Goal: Information Seeking & Learning: Learn about a topic

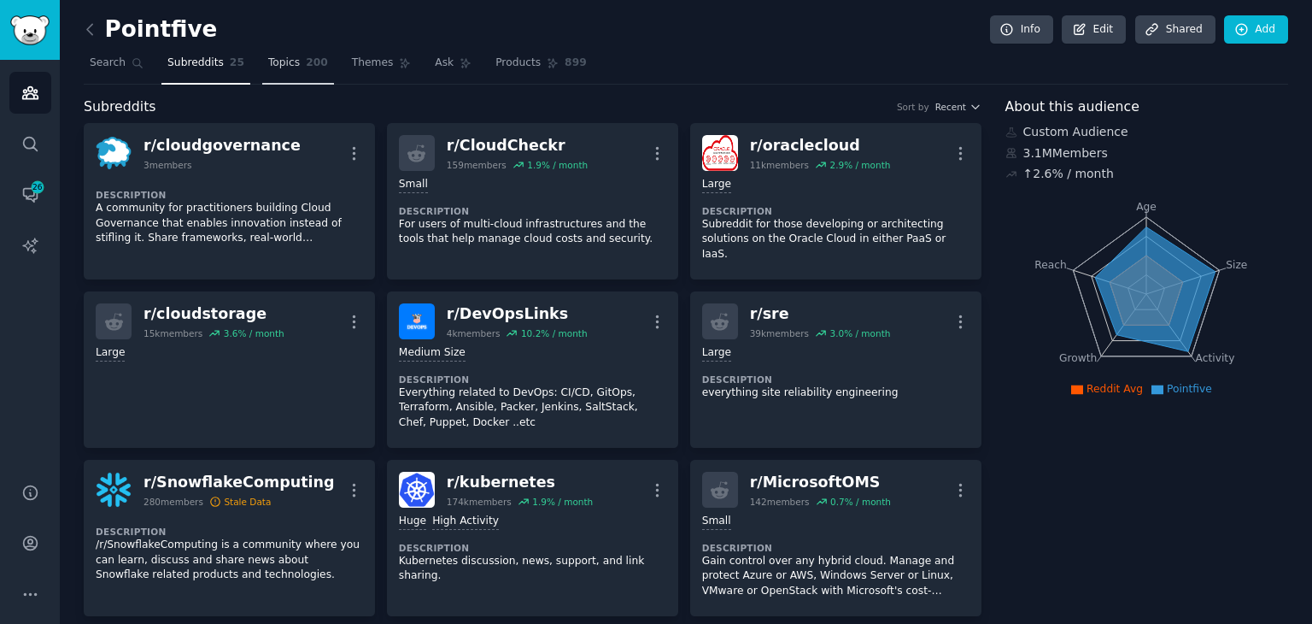
click at [286, 66] on link "Topics 200" at bounding box center [298, 67] width 72 height 35
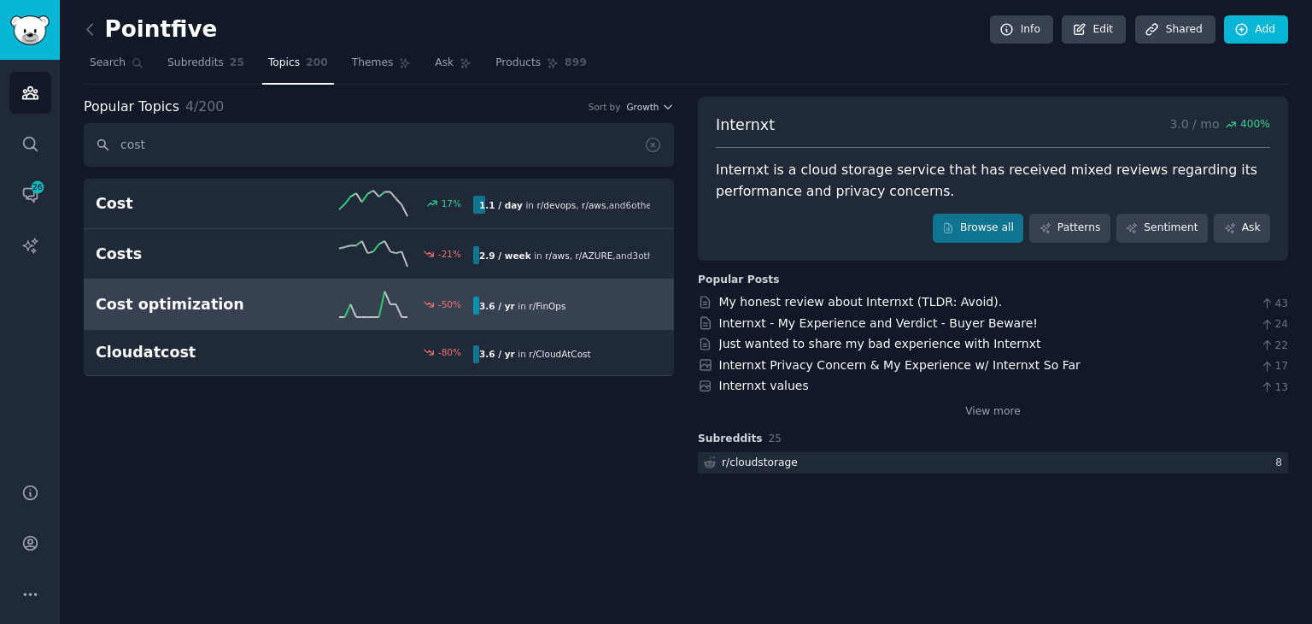
type input "cost"
click at [255, 308] on h2 "Cost optimization" at bounding box center [190, 304] width 189 height 21
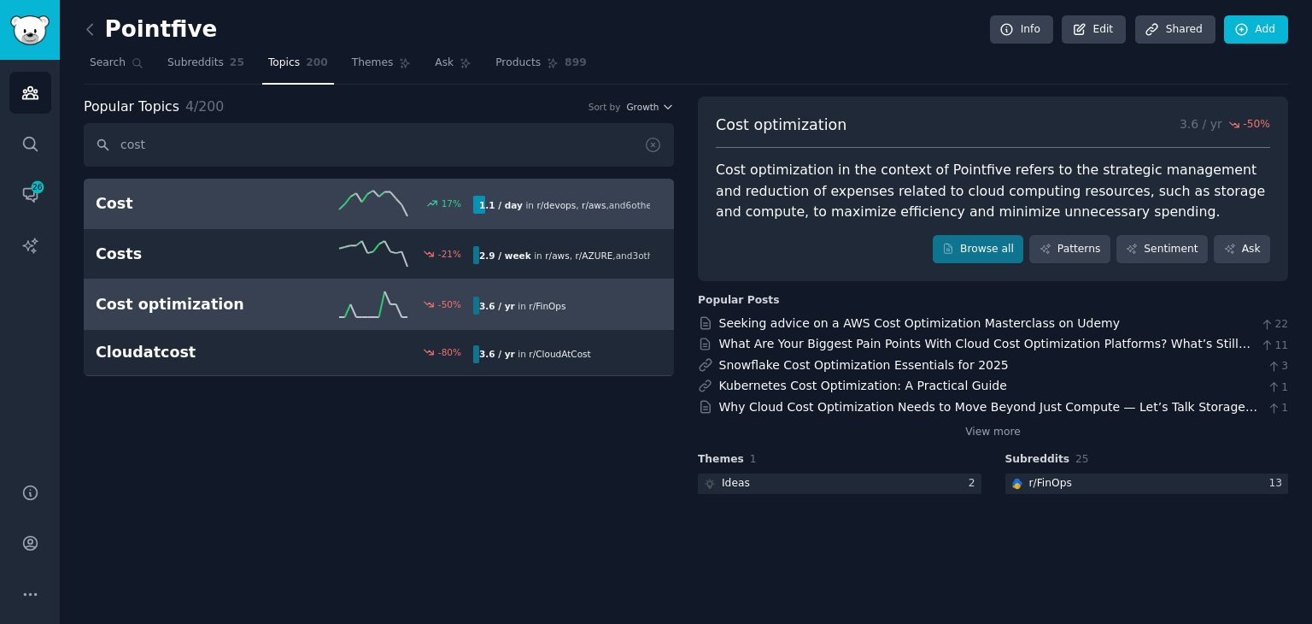
click at [217, 191] on div "Cost 17 % 1.1 / day in r/ devops , r/ aws , and 6 other s" at bounding box center [379, 204] width 566 height 26
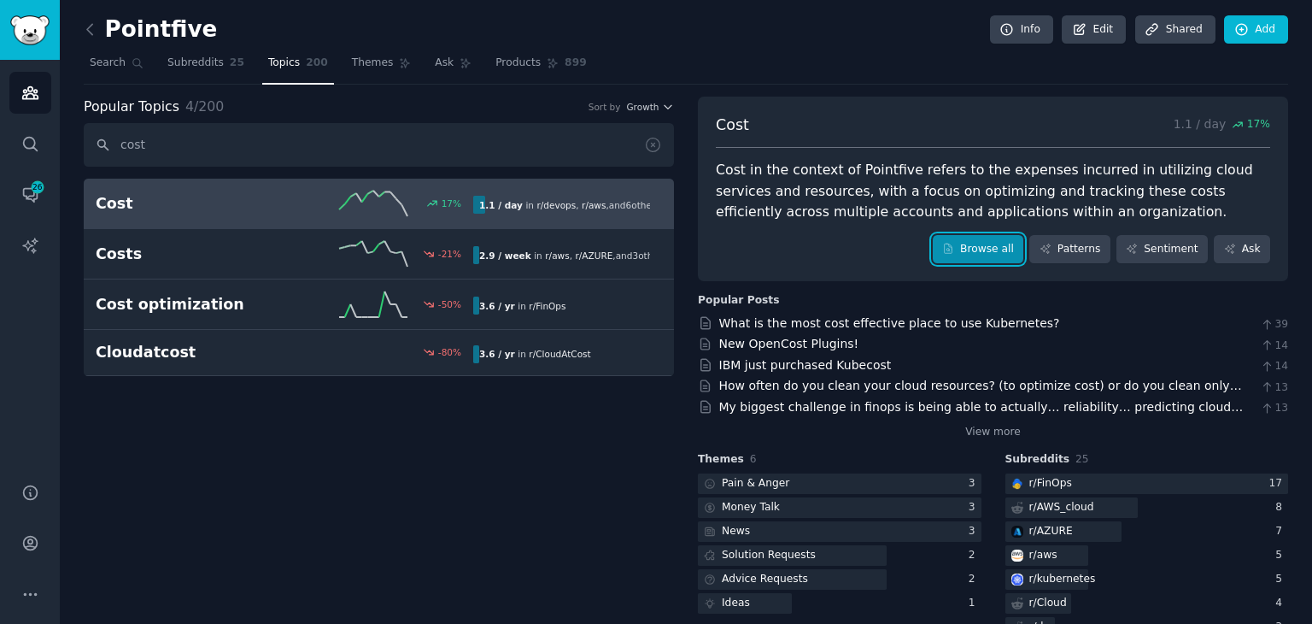
click at [954, 244] on icon at bounding box center [948, 249] width 12 height 12
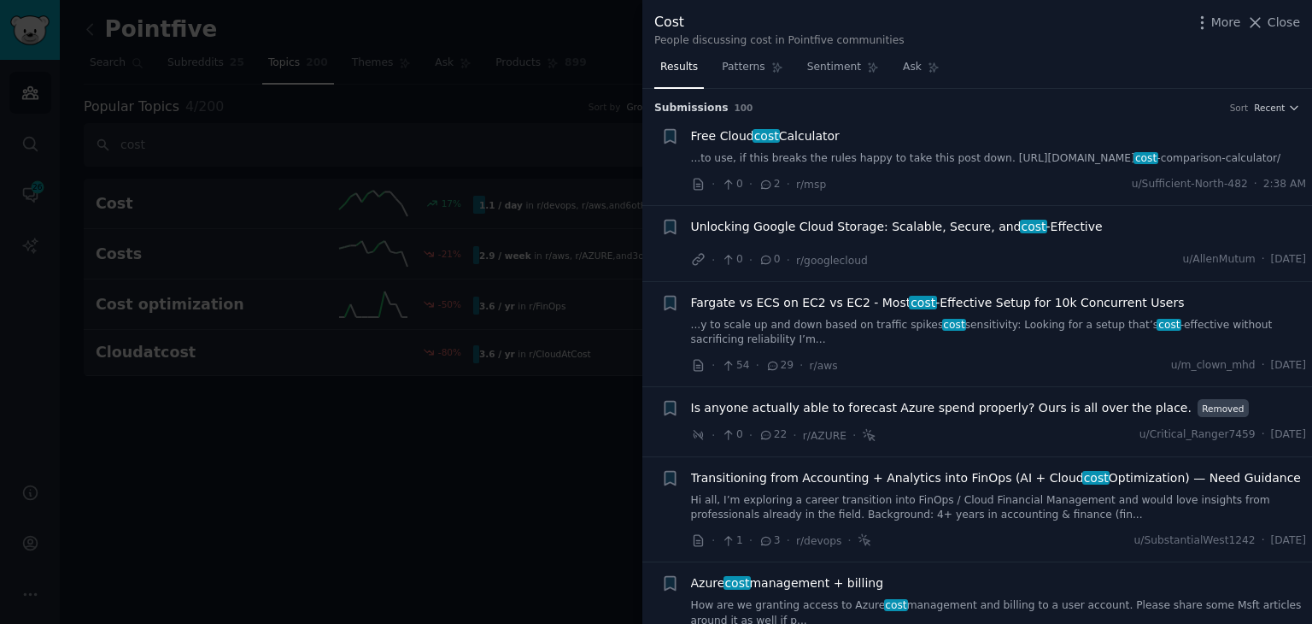
click at [794, 147] on div "Free Cloud cost Calculator ...to use, if this breaks the rules happy to take th…" at bounding box center [999, 146] width 616 height 39
click at [796, 158] on link "...to use, if this breaks the rules happy to take this post down. [URL][DOMAIN_…" at bounding box center [999, 158] width 616 height 15
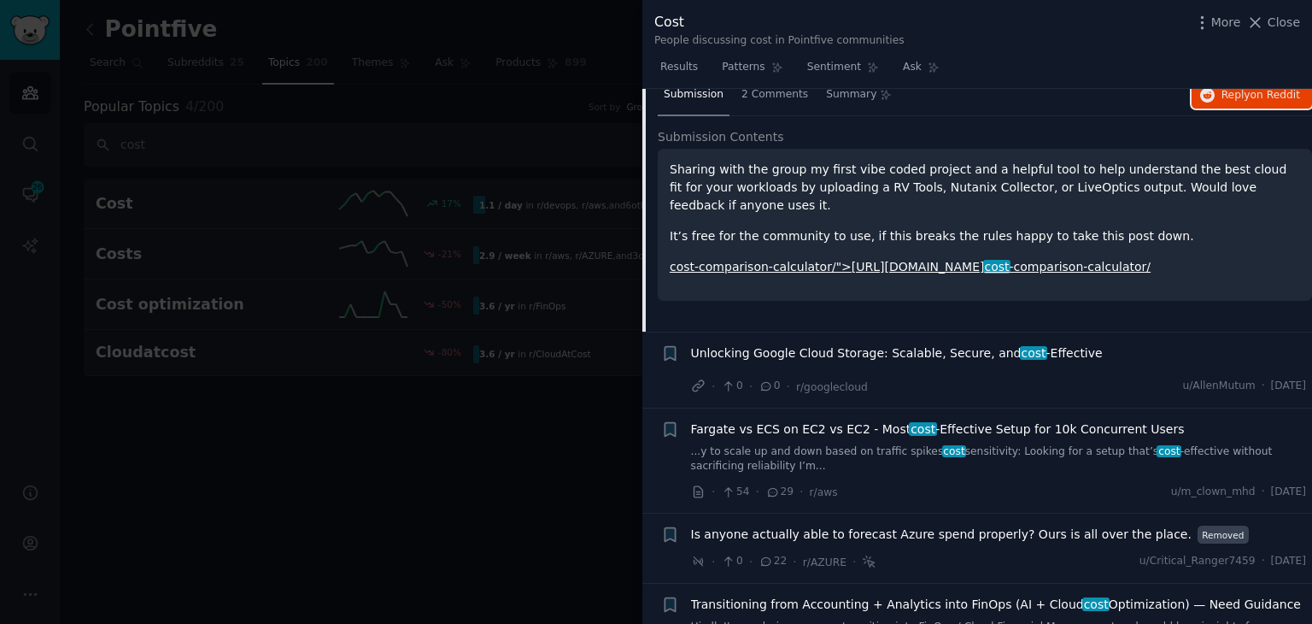
scroll to position [197, 0]
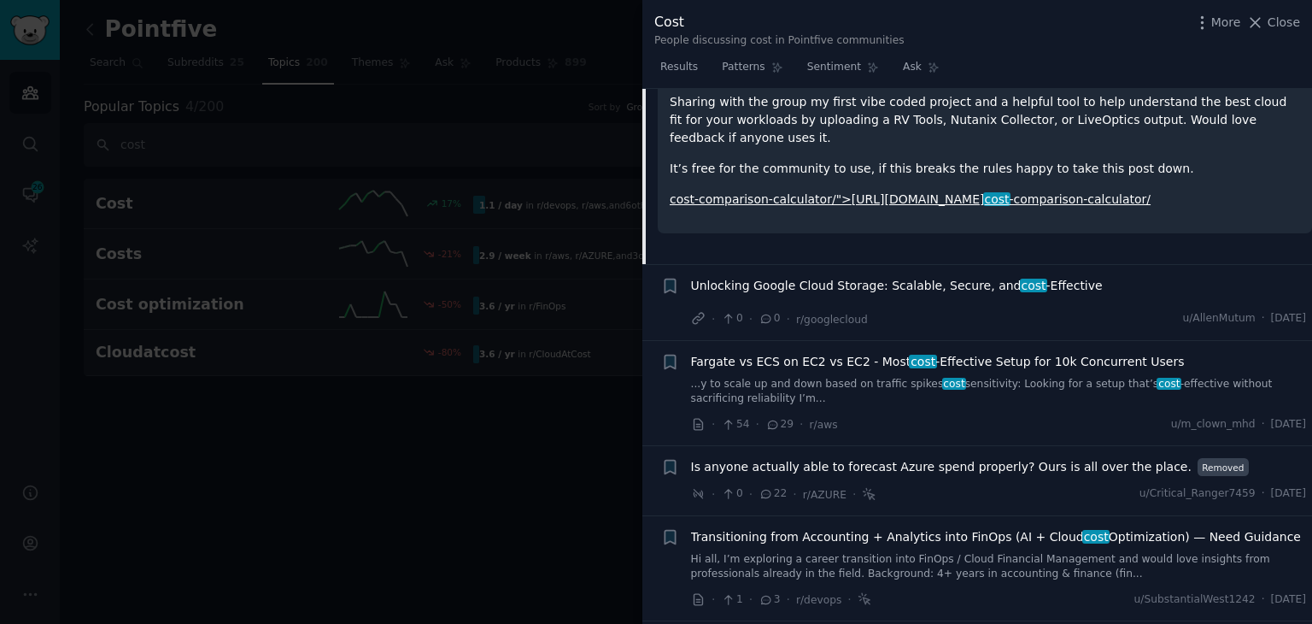
click at [880, 302] on div "Unlocking Google Cloud Storage: Scalable, Secure, and cost -Effective · 0 · 0 ·…" at bounding box center [999, 302] width 616 height 51
click at [893, 292] on span "Unlocking Google Cloud Storage: Scalable, Secure, and cost -Effective" at bounding box center [897, 286] width 412 height 18
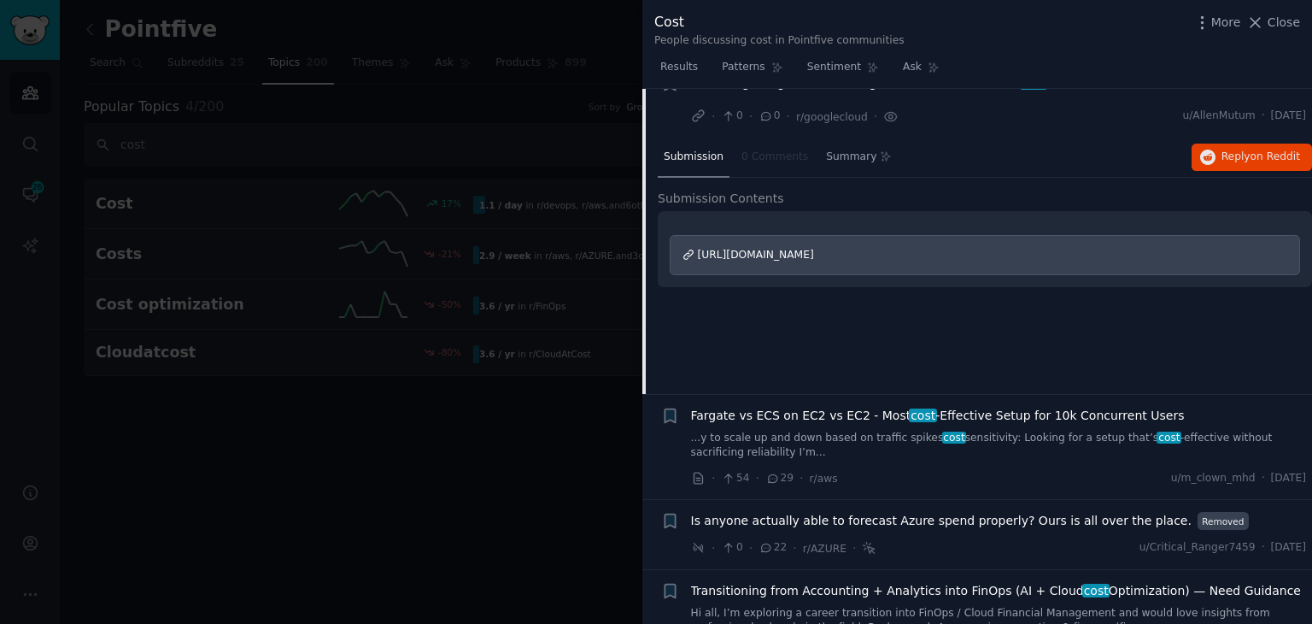
scroll to position [117, 0]
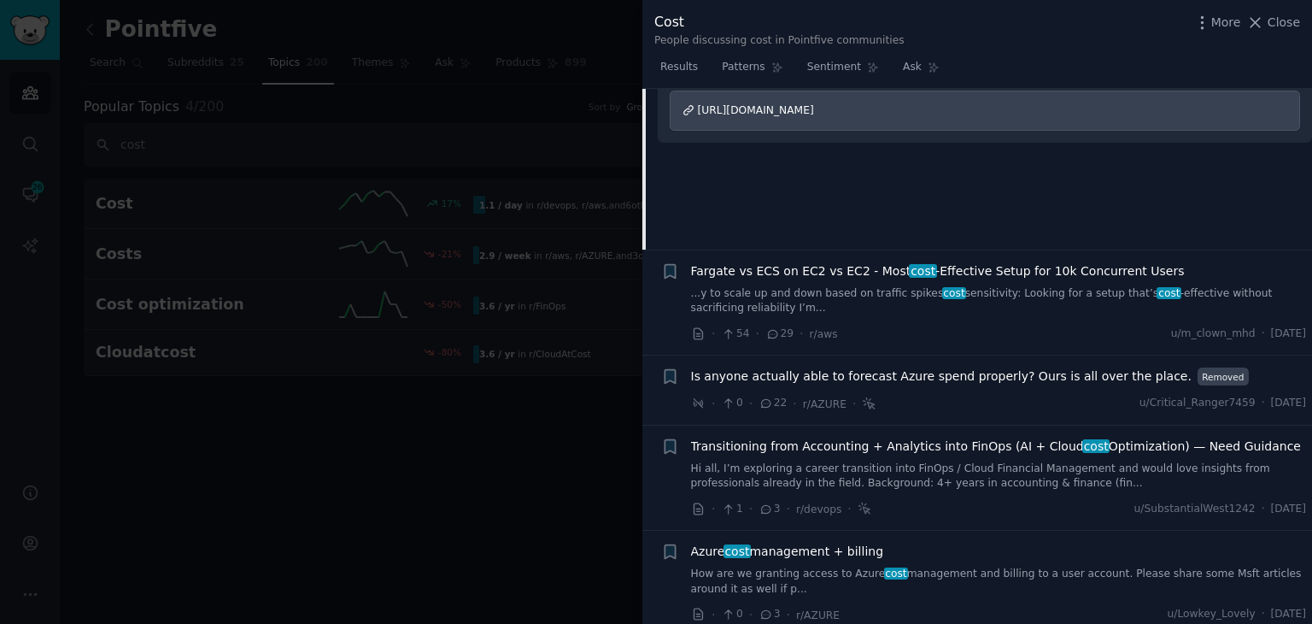
click at [974, 291] on link "...y to scale up and down based on traffic spikes cost sensitivity: Looking for…" at bounding box center [999, 301] width 616 height 30
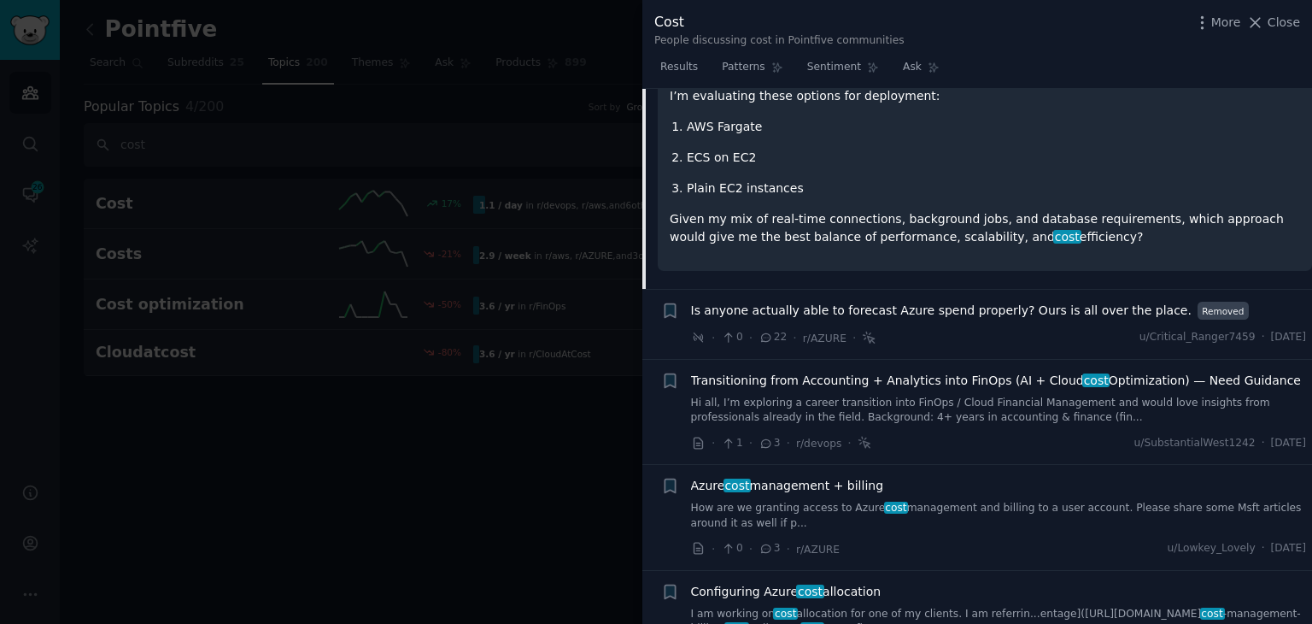
scroll to position [619, 0]
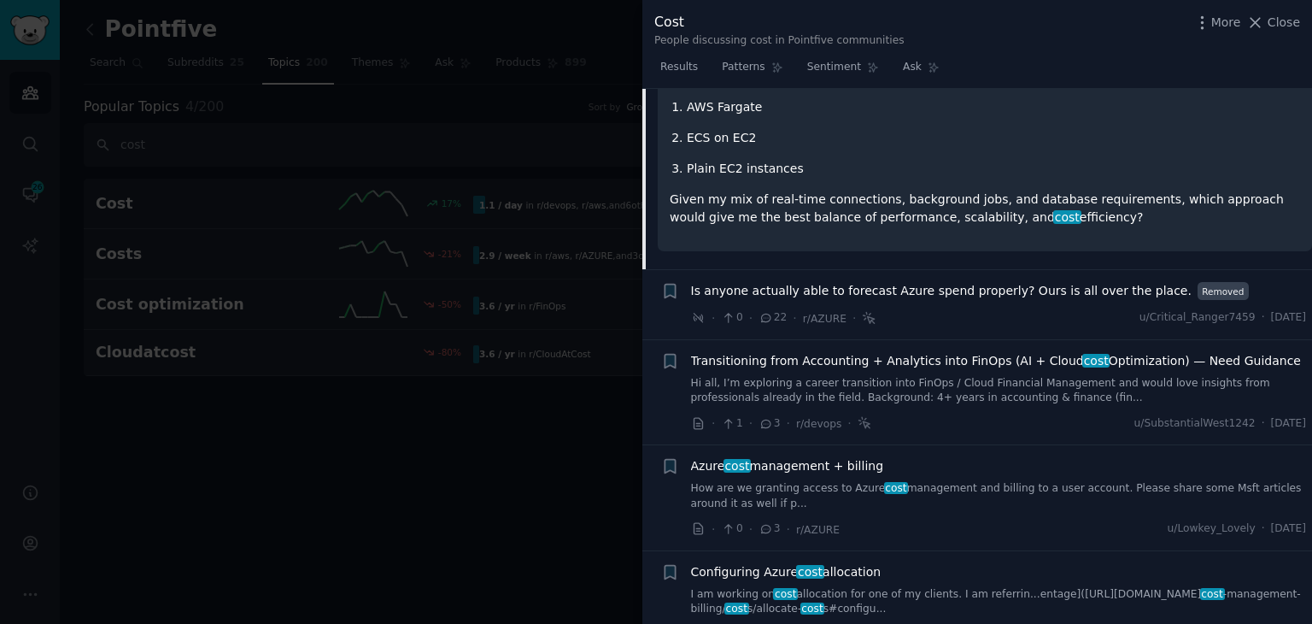
click at [964, 295] on span "Is anyone actually able to forecast Azure spend properly? Ours is all over the …" at bounding box center [941, 291] width 501 height 18
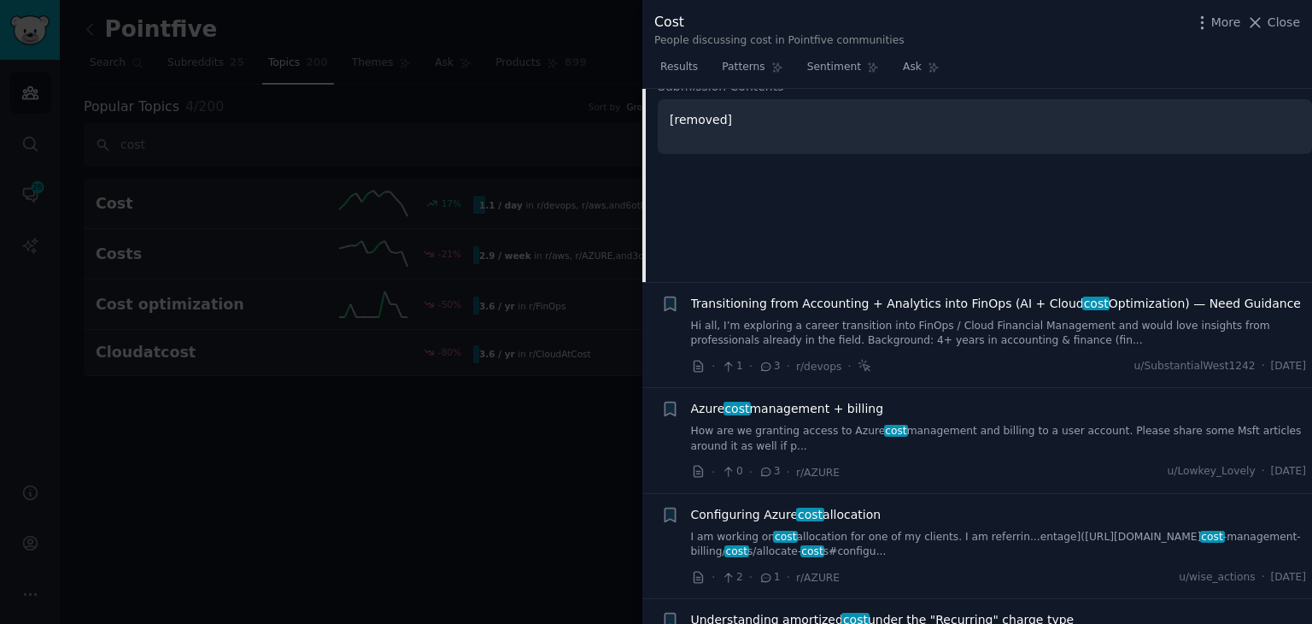
scroll to position [468, 0]
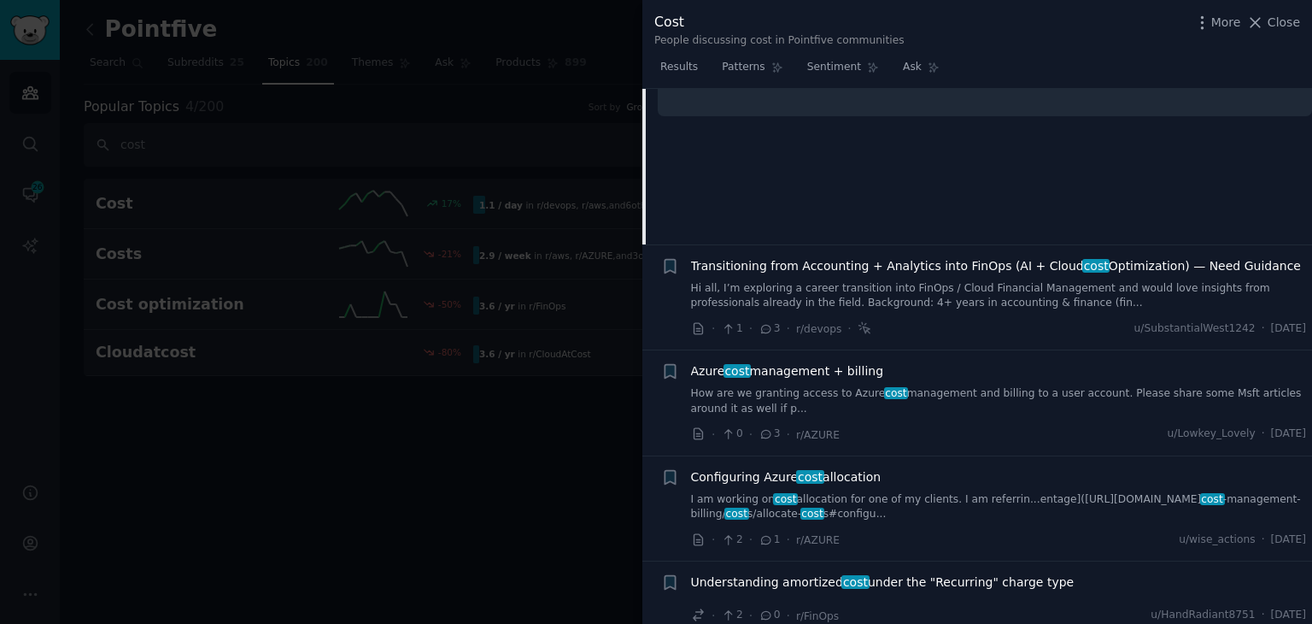
click at [909, 390] on link "How are we granting access to Azure cost management and billing to a user accou…" at bounding box center [999, 401] width 616 height 30
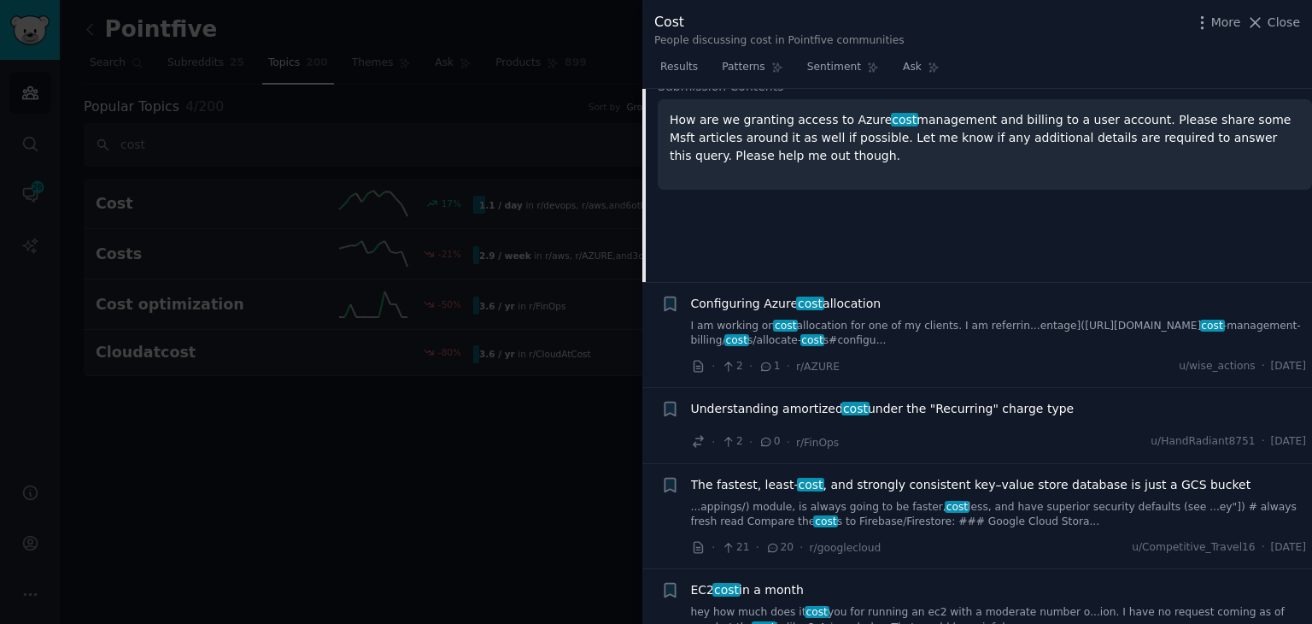
scroll to position [643, 0]
click at [959, 321] on link "I am working on cost allocation for one of my clients. I am referrin...entage](…" at bounding box center [999, 332] width 616 height 30
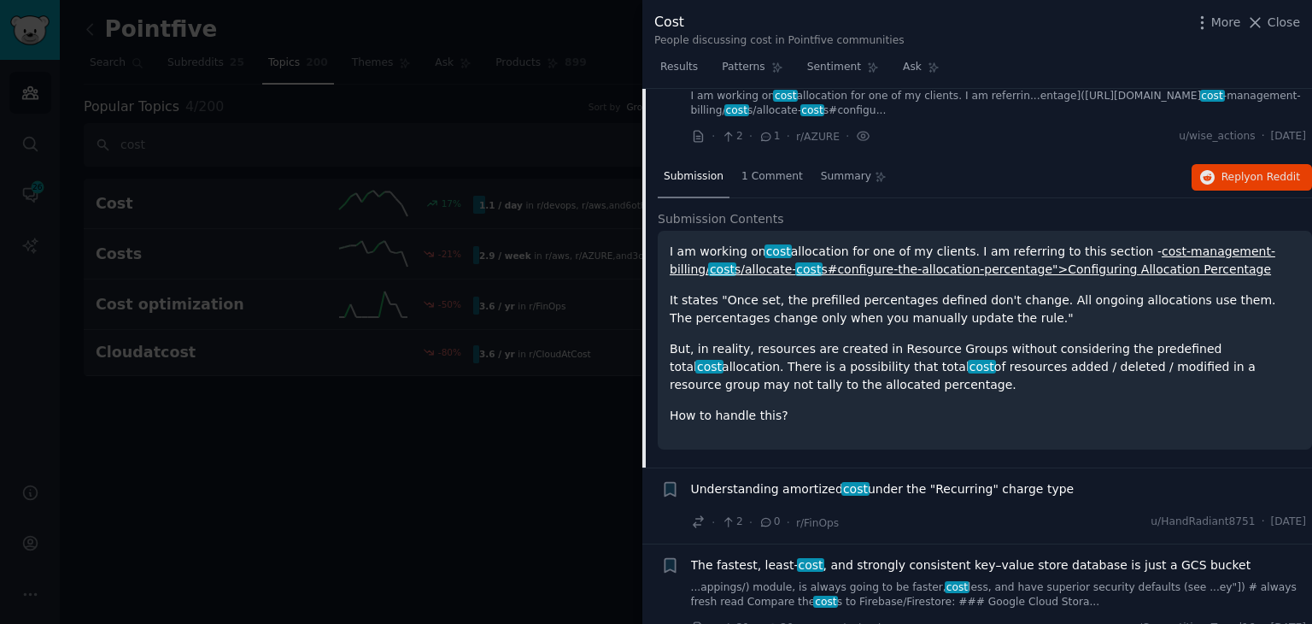
scroll to position [578, 0]
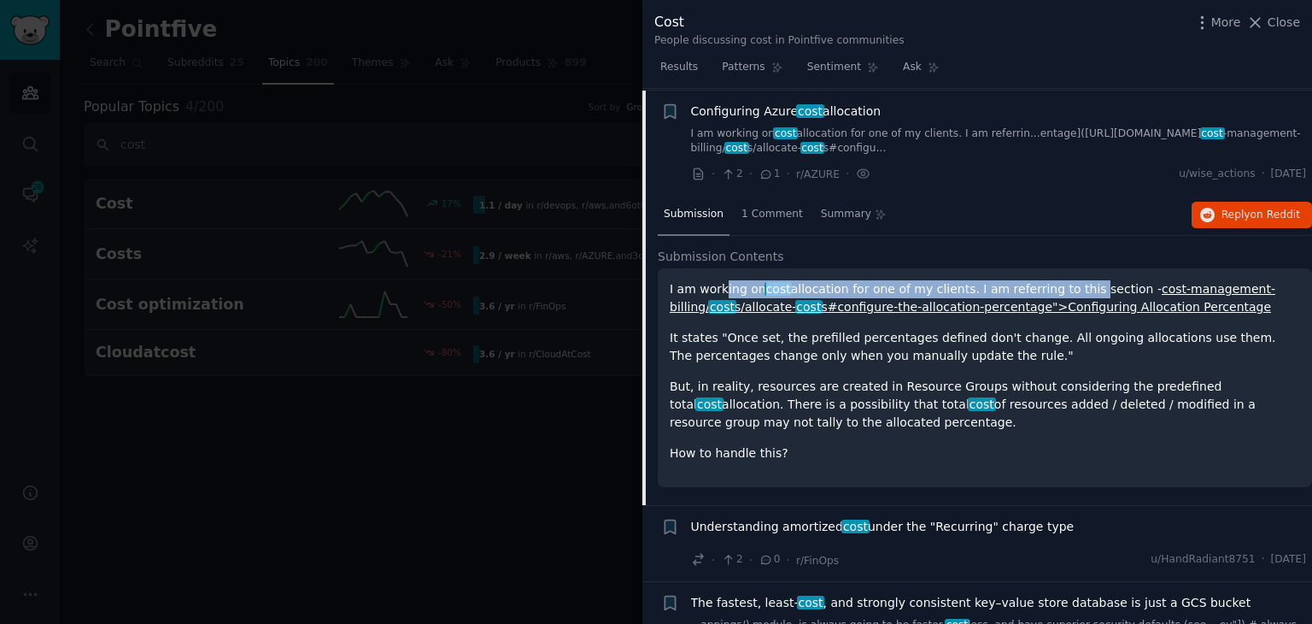
drag, startPoint x: 722, startPoint y: 281, endPoint x: 1059, endPoint y: 279, distance: 337.5
click at [1059, 280] on p "I am working on cost allocation for one of my clients. I am referring to this s…" at bounding box center [985, 298] width 631 height 36
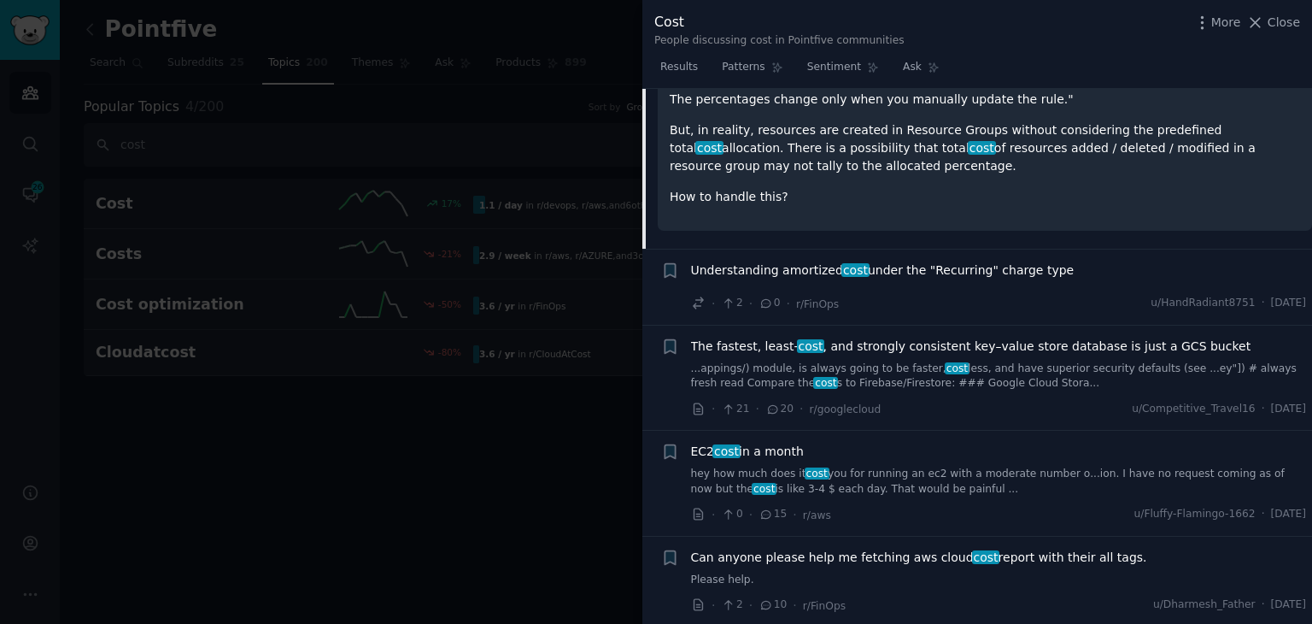
scroll to position [919, 0]
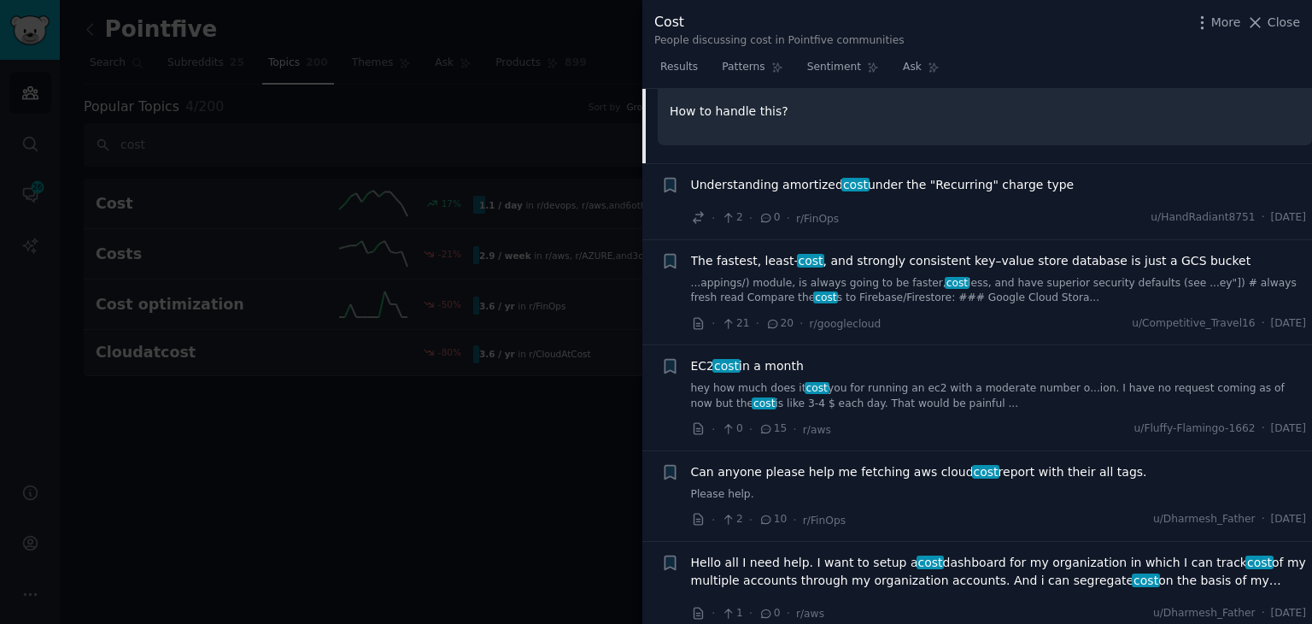
click at [919, 393] on link "hey how much does it cost you for running an ec2 with a moderate number o...ion…" at bounding box center [999, 396] width 616 height 30
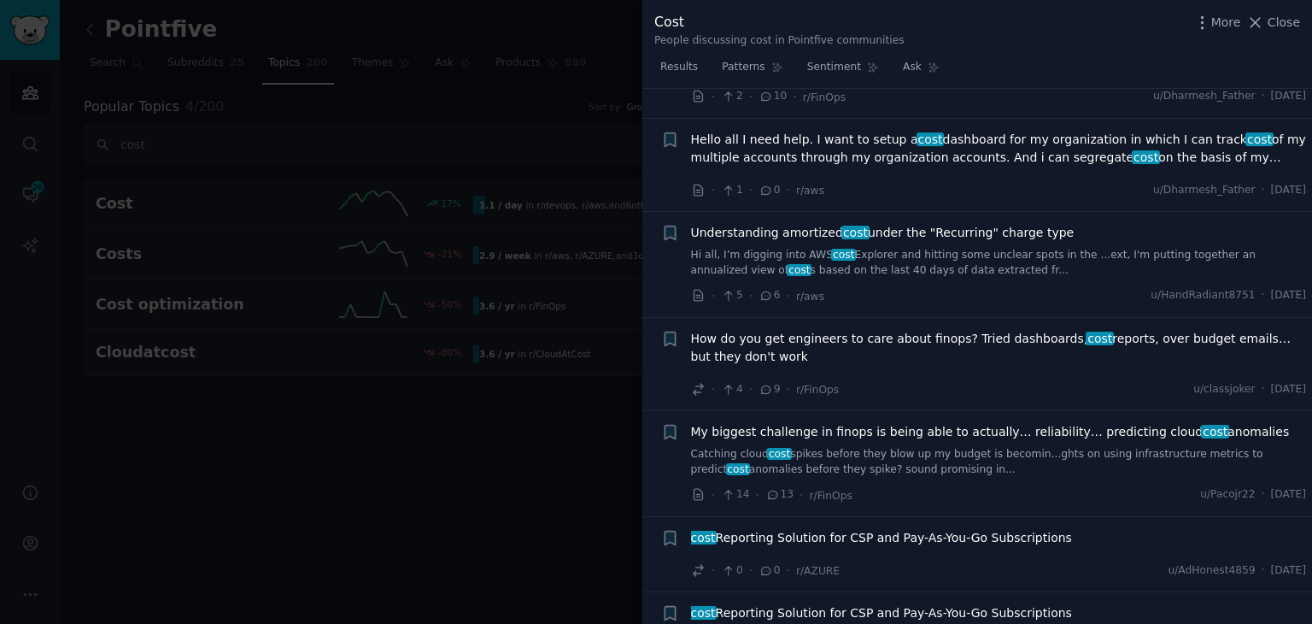
scroll to position [1292, 0]
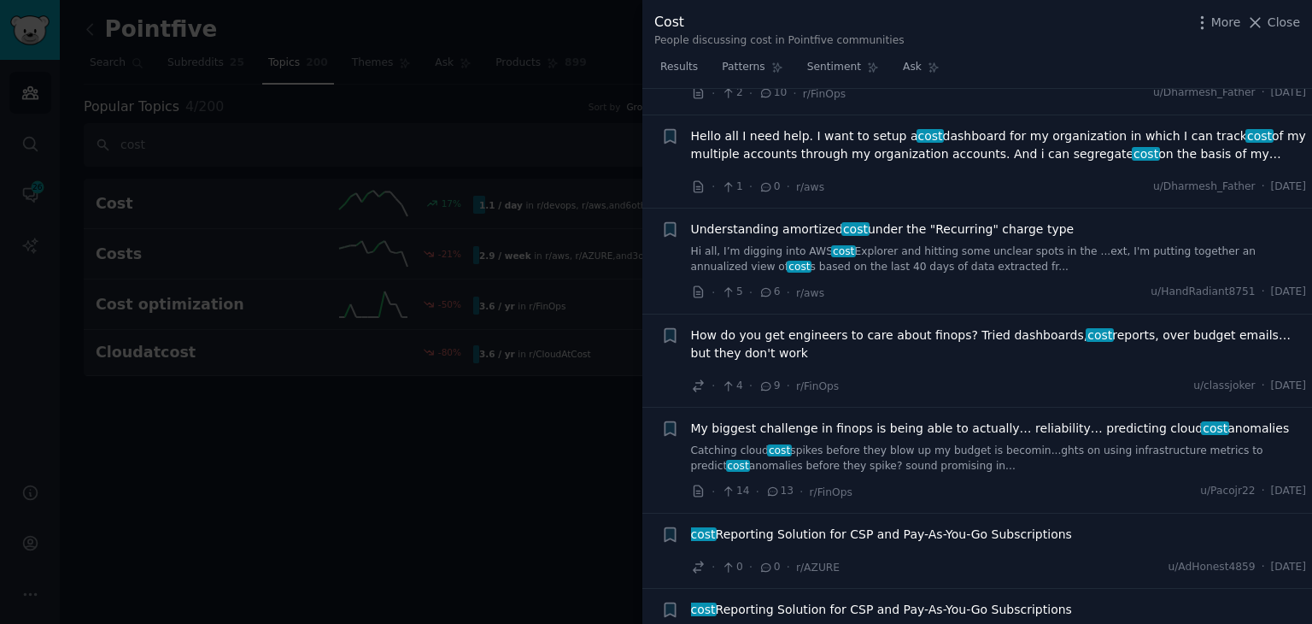
click at [827, 344] on span "How do you get engineers to care about finops? Tried dashboards, cost reports, …" at bounding box center [999, 344] width 616 height 36
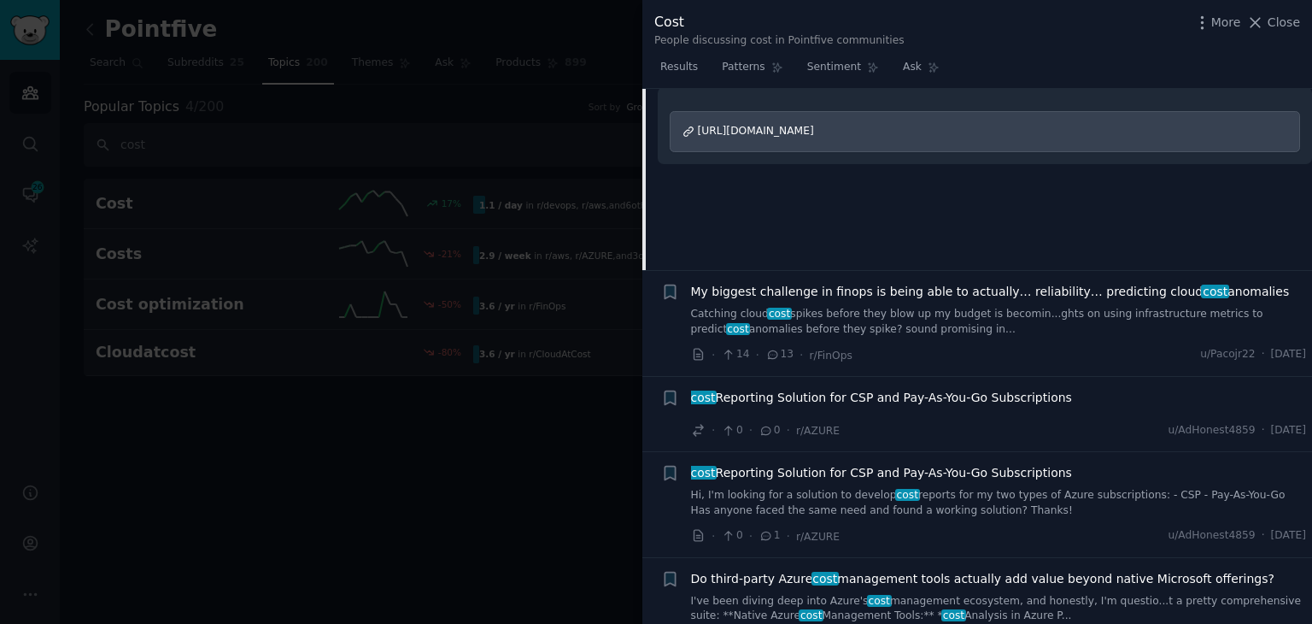
scroll to position [1429, 0]
click at [878, 397] on span "cost Reporting Solution for CSP and Pay-As-You-Go Subscriptions" at bounding box center [881, 397] width 381 height 18
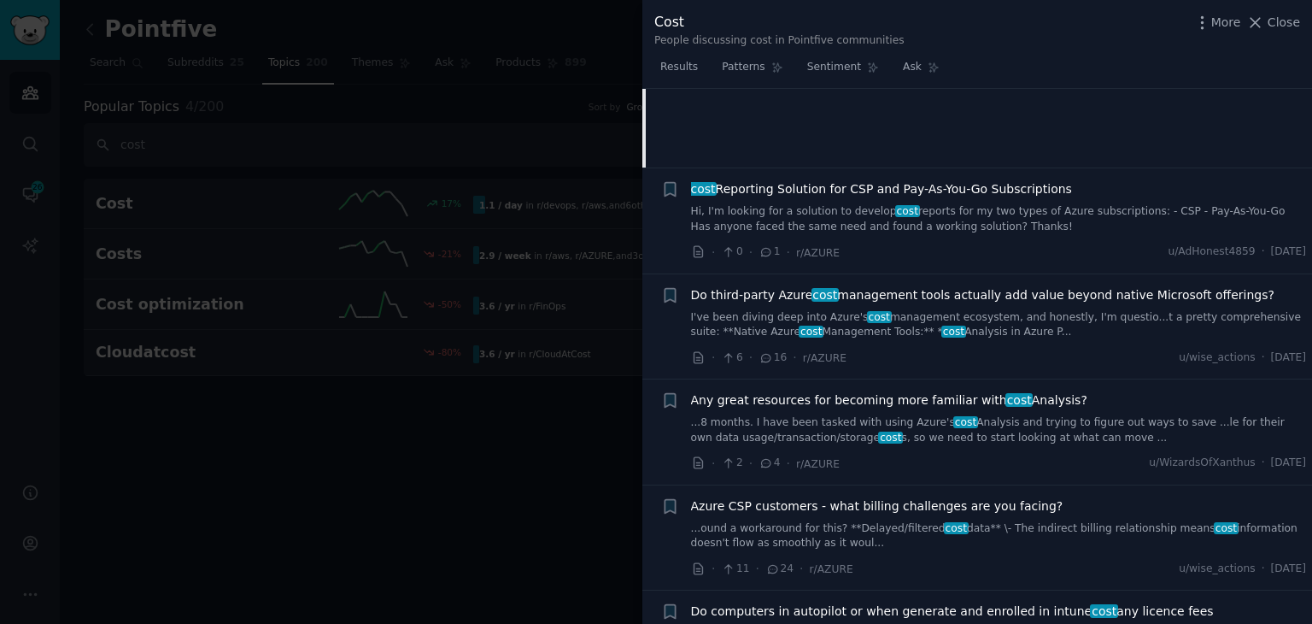
scroll to position [1714, 0]
click at [932, 335] on div "Do third-party Azure cost management tools actually add value beyond native Mic…" at bounding box center [999, 325] width 616 height 81
click at [931, 332] on link "I've been diving deep into Azure's cost management ecosystem, and honestly, I'm…" at bounding box center [999, 323] width 616 height 30
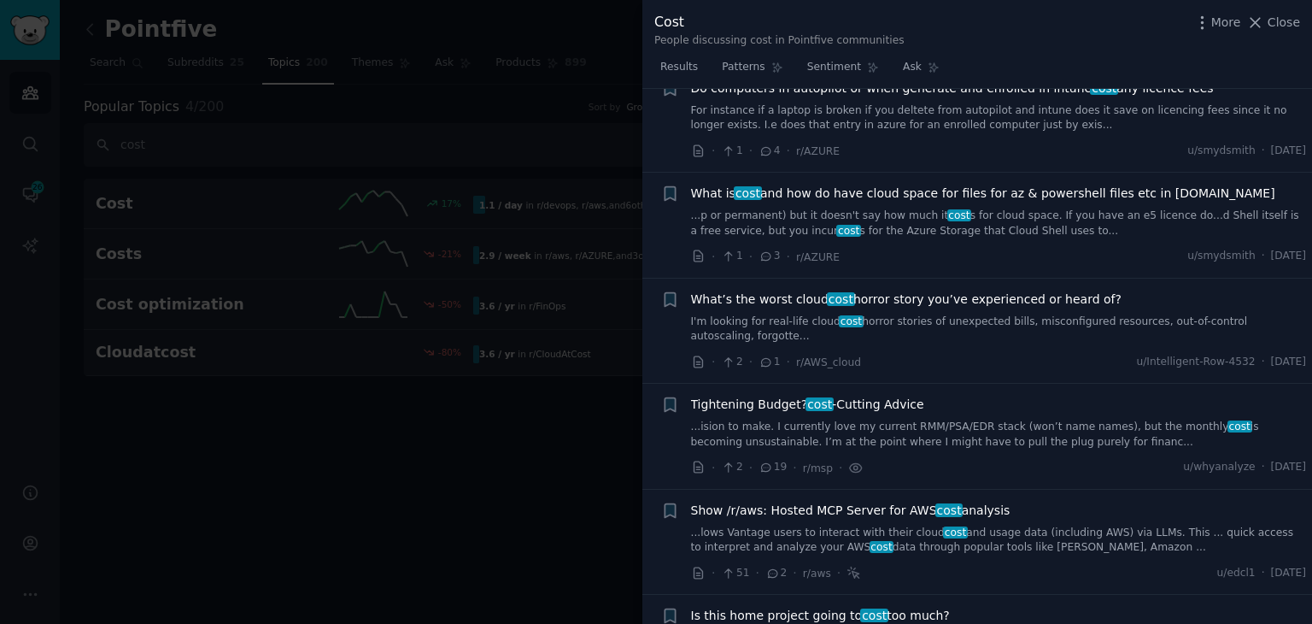
scroll to position [2578, 0]
click at [864, 418] on link "...ision to make. I currently love my current RMM/PSA/EDR stack (won’t name nam…" at bounding box center [999, 433] width 616 height 30
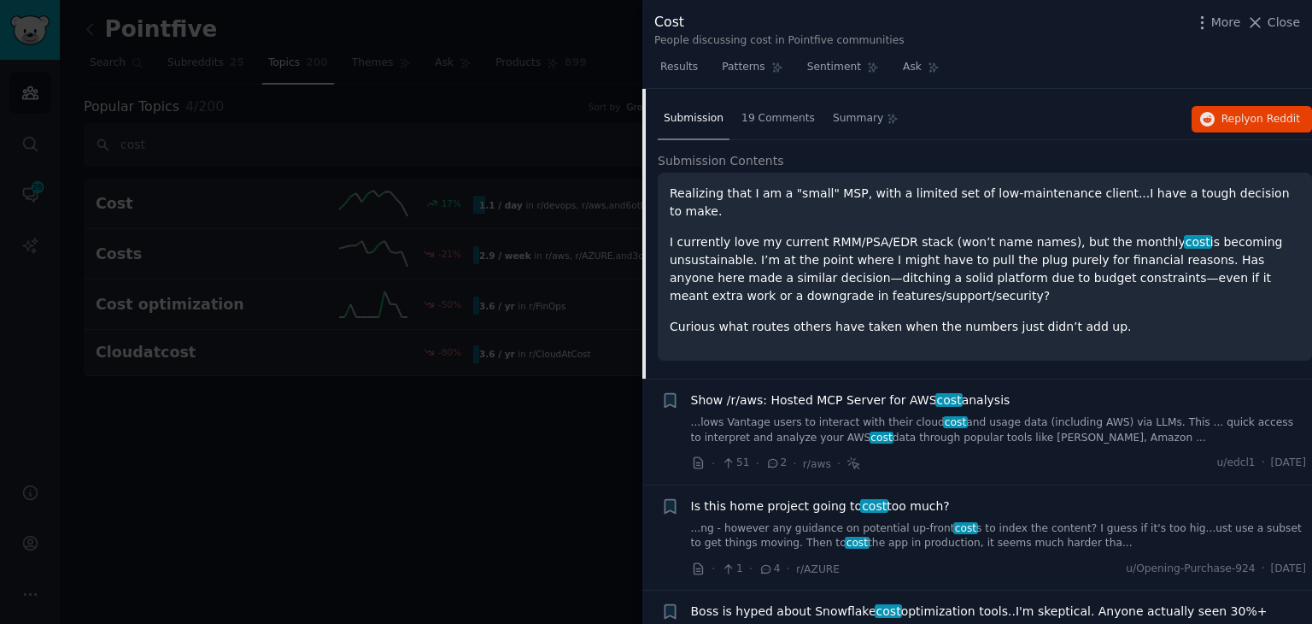
scroll to position [2512, 0]
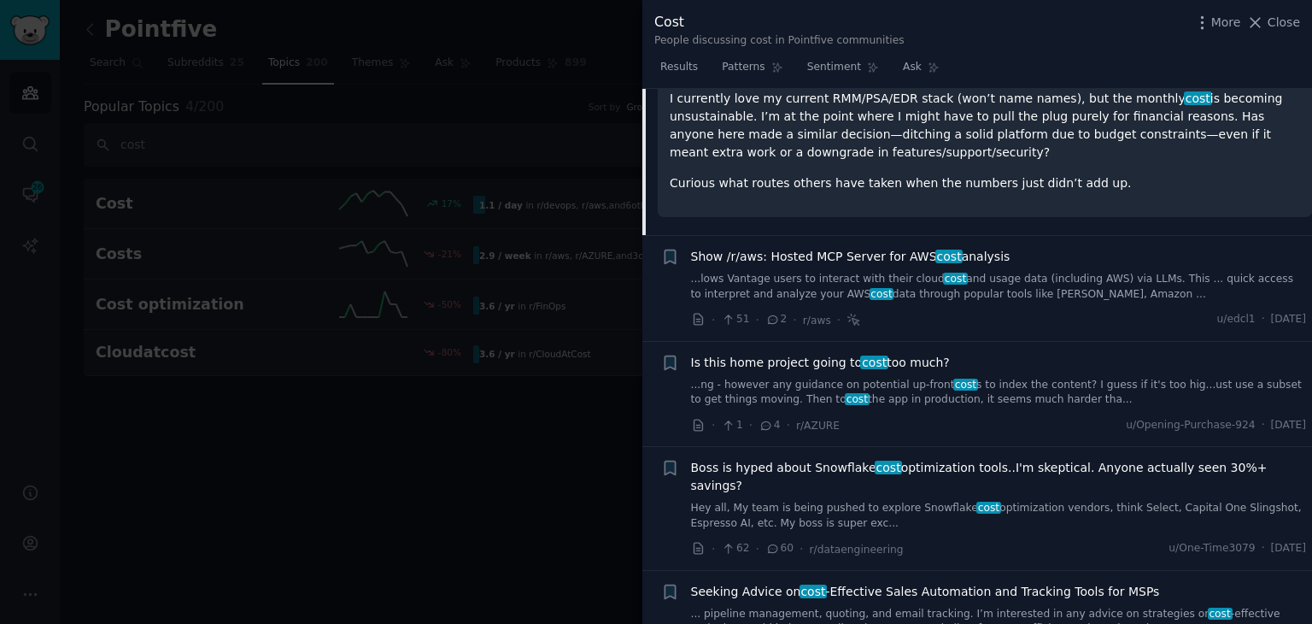
drag, startPoint x: 1018, startPoint y: 453, endPoint x: 881, endPoint y: 443, distance: 137.0
click at [881, 501] on link "Hey all, My team is being pushed to explore Snowflake cost optimization vendors…" at bounding box center [999, 516] width 616 height 30
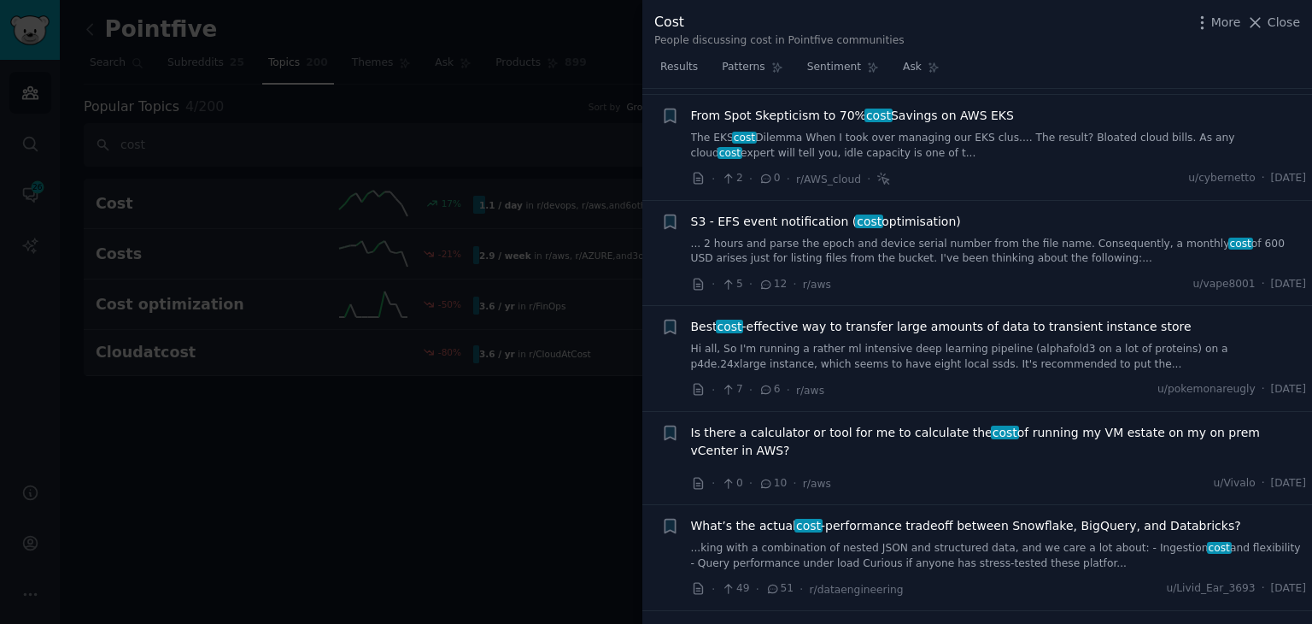
scroll to position [3425, 0]
click at [742, 516] on div "What’s the actual cost -performance tradeoff between Snowflake, BigQuery, and D…" at bounding box center [999, 543] width 616 height 54
click at [837, 540] on link "...king with a combination of nested JSON and structured data, and we care a lo…" at bounding box center [999, 555] width 616 height 30
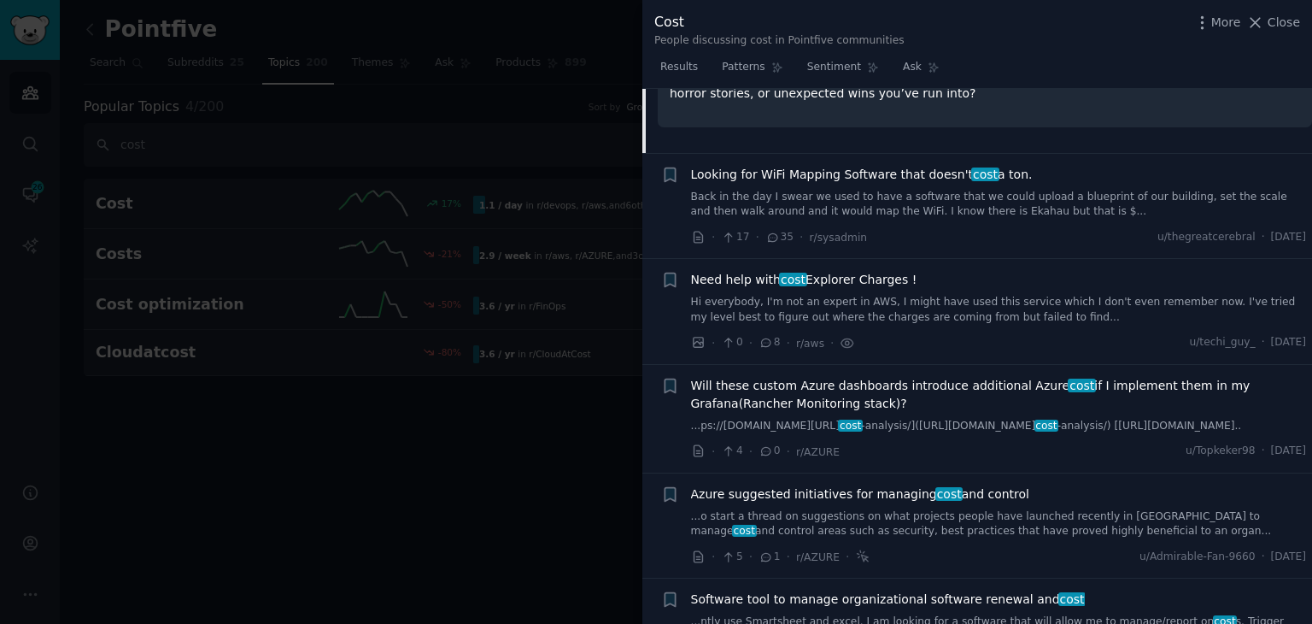
scroll to position [3744, 0]
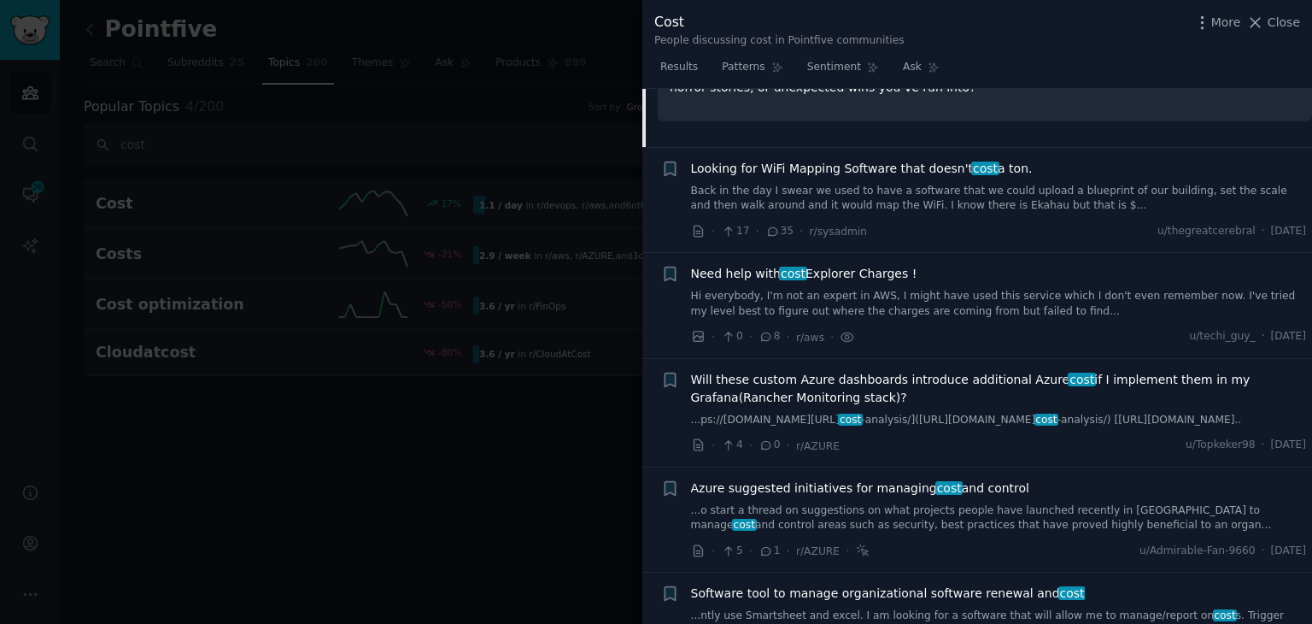
drag, startPoint x: 842, startPoint y: 470, endPoint x: 813, endPoint y: 487, distance: 33.7
click at [813, 503] on link "...o start a thread on suggestions on what projects people have launched recent…" at bounding box center [999, 518] width 616 height 30
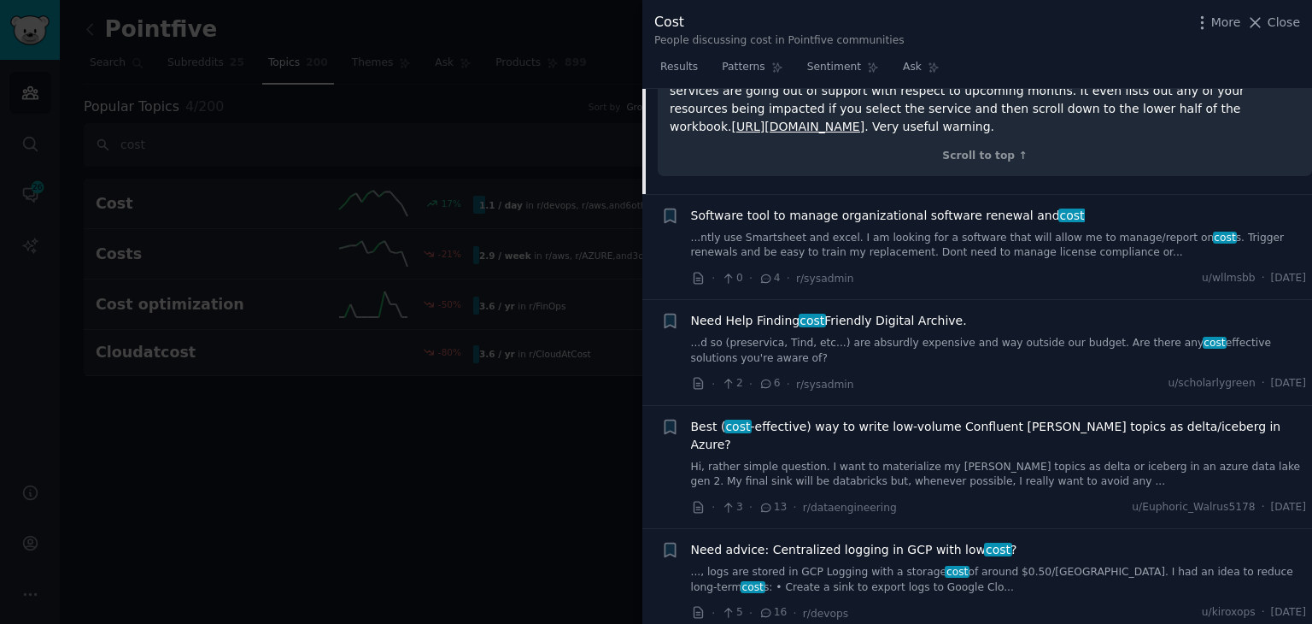
scroll to position [4269, 0]
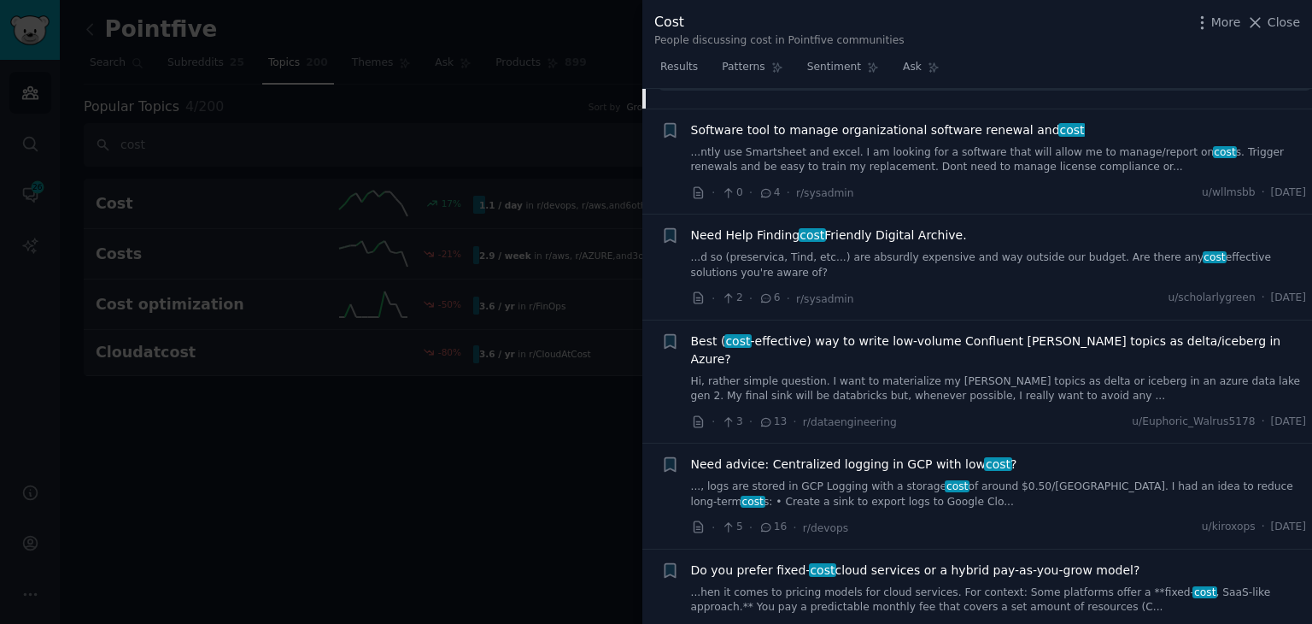
click at [748, 479] on link "..., logs are stored in GCP Logging with a storage cost of around $0.50/GB. I h…" at bounding box center [999, 494] width 616 height 30
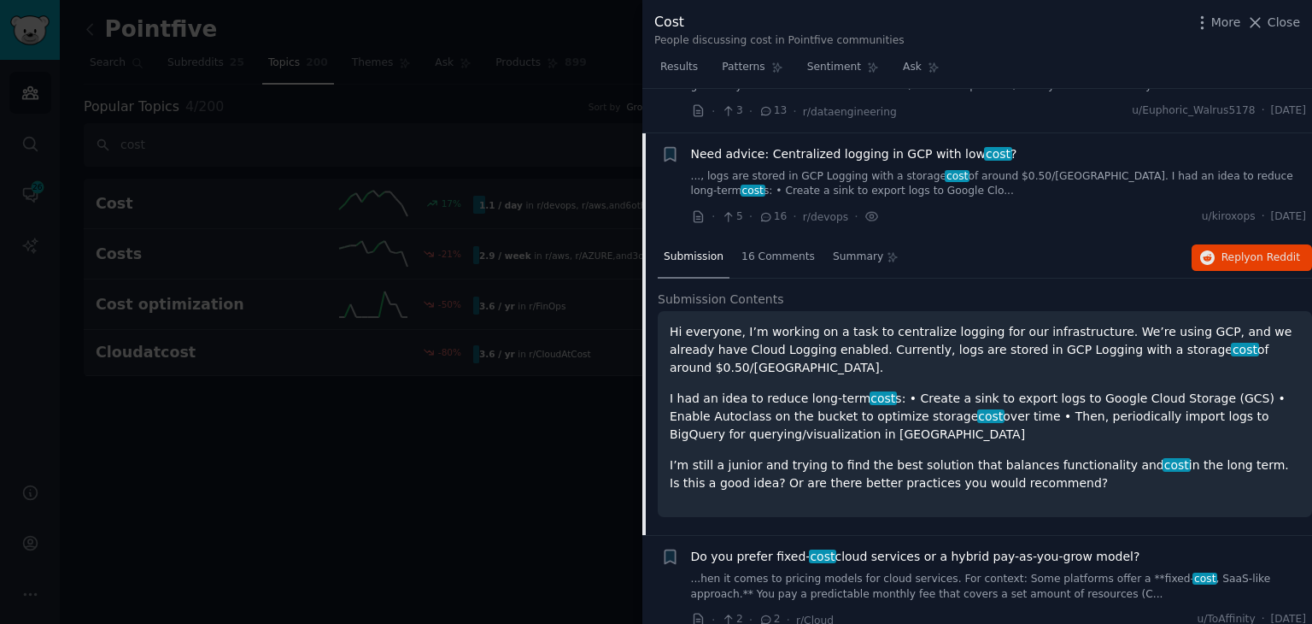
scroll to position [4263, 0]
click at [1231, 249] on span "Reply on Reddit" at bounding box center [1261, 256] width 79 height 15
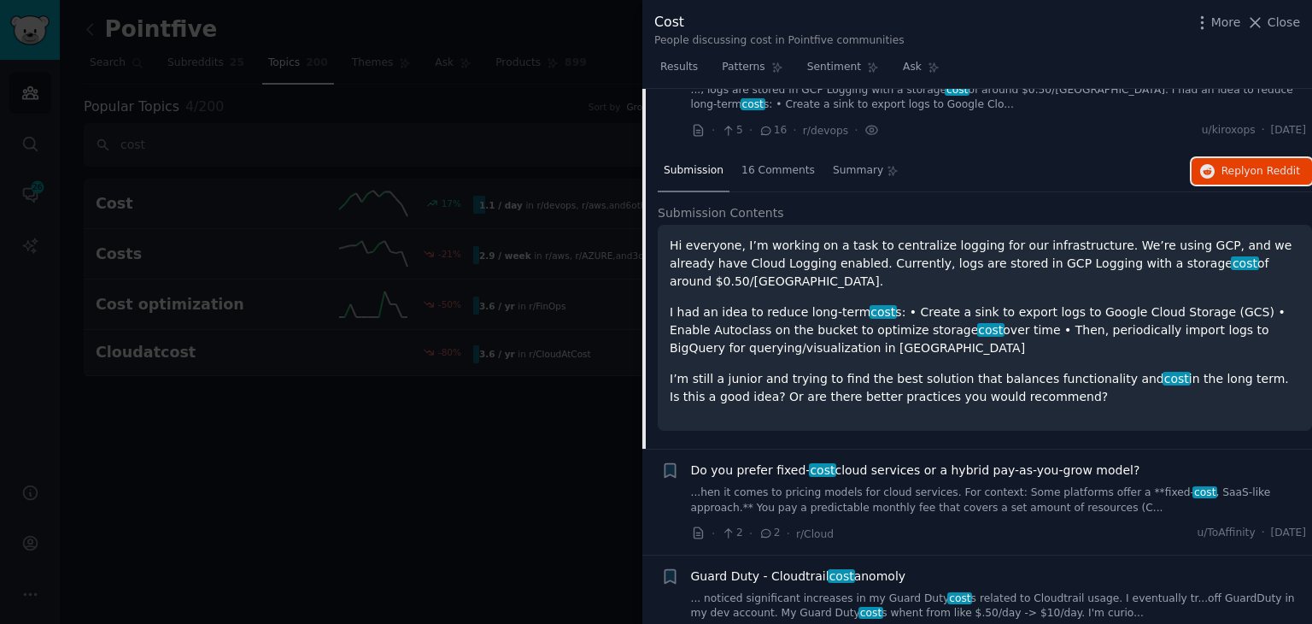
scroll to position [4605, 0]
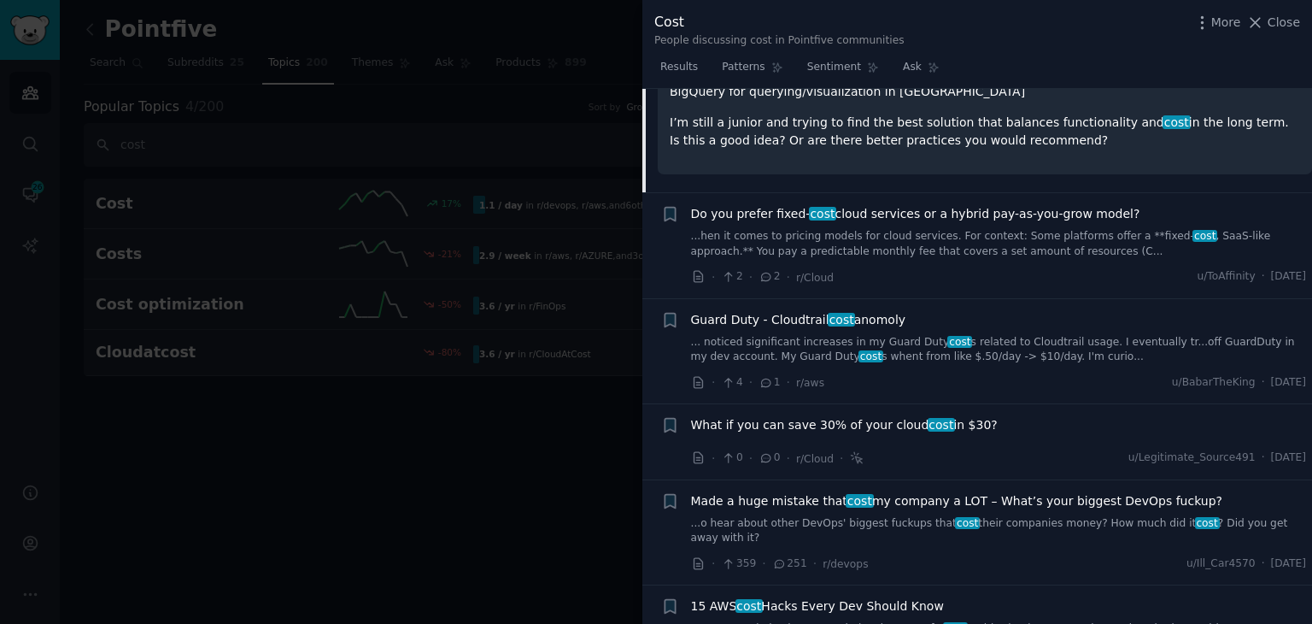
click at [867, 416] on span "What if you can save 30% of your cloud cost in $30?" at bounding box center [844, 425] width 307 height 18
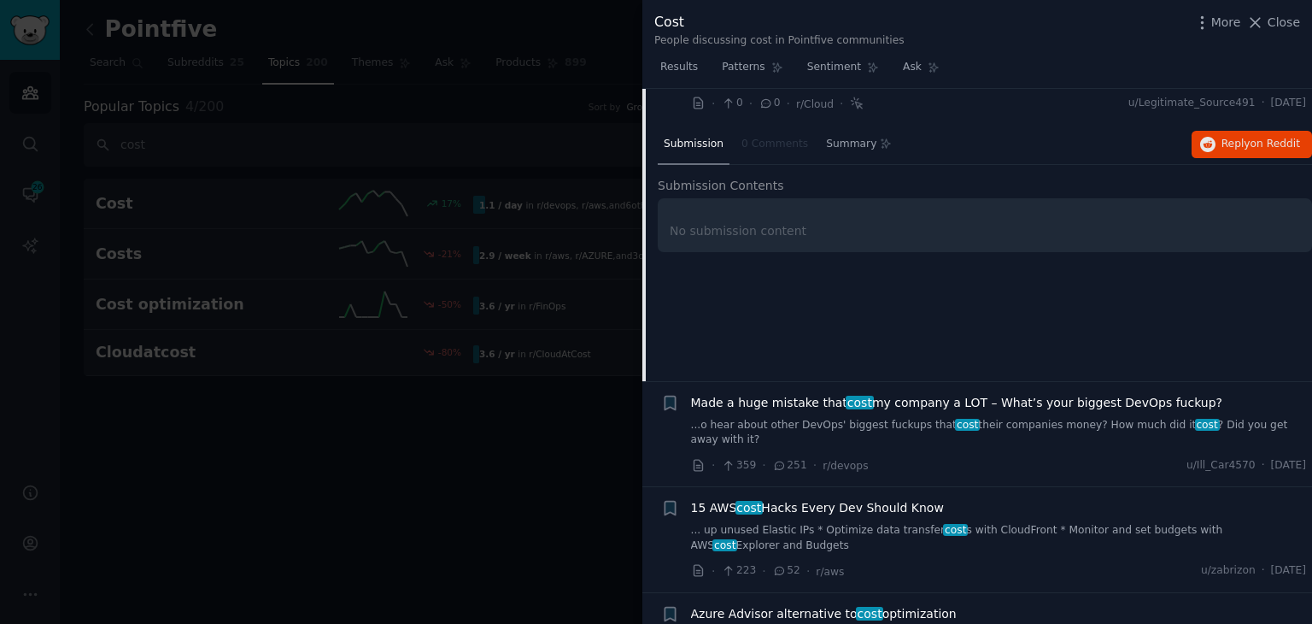
scroll to position [4664, 0]
click at [968, 415] on link "...o hear about other DevOps' biggest fuckups that cost their companies money? …" at bounding box center [999, 430] width 616 height 30
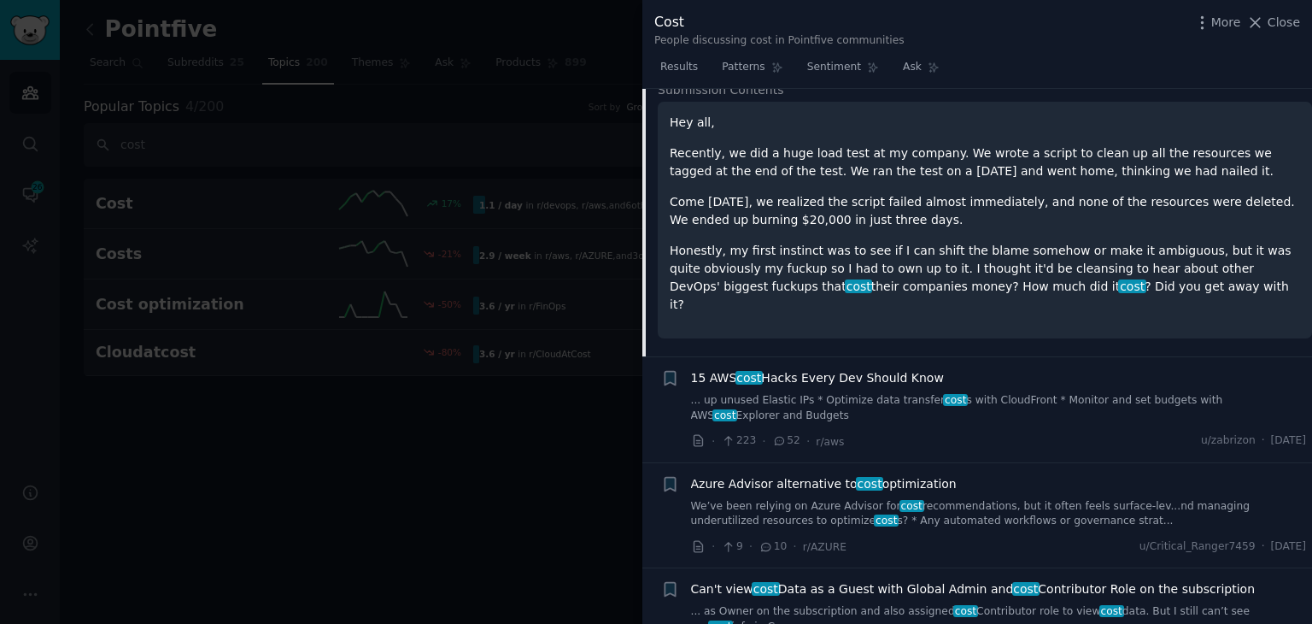
scroll to position [4911, 0]
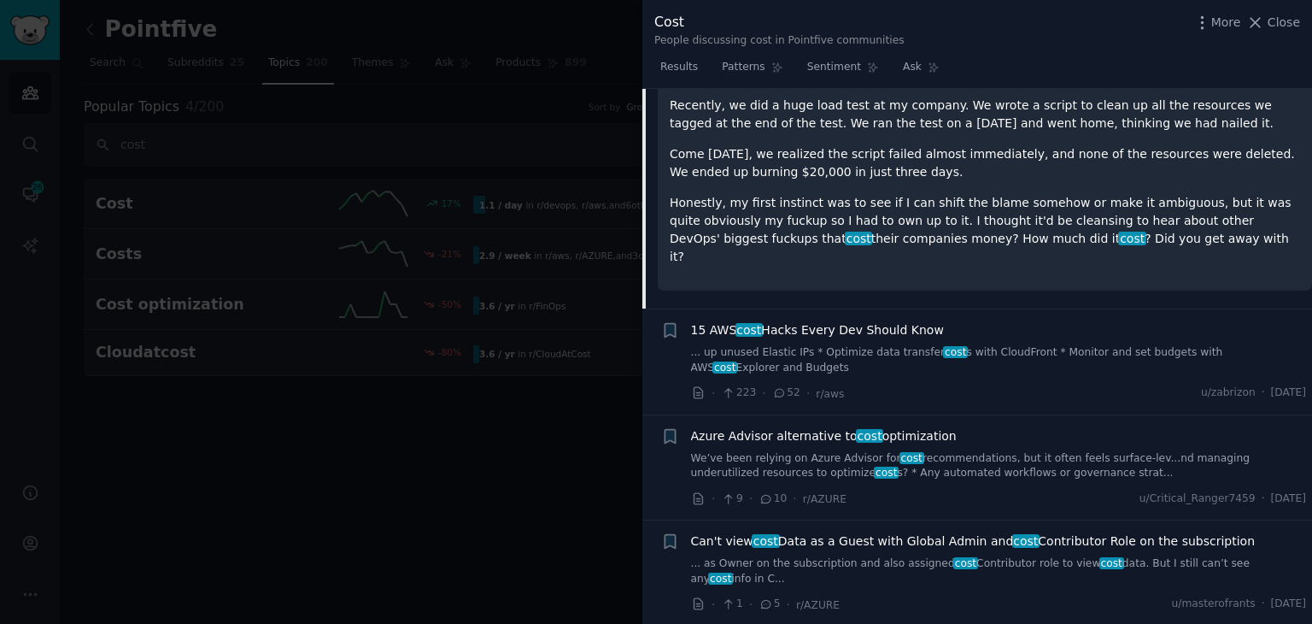
click at [848, 451] on link "We’ve been relying on Azure Advisor for cost recommendations, but it often feel…" at bounding box center [999, 466] width 616 height 30
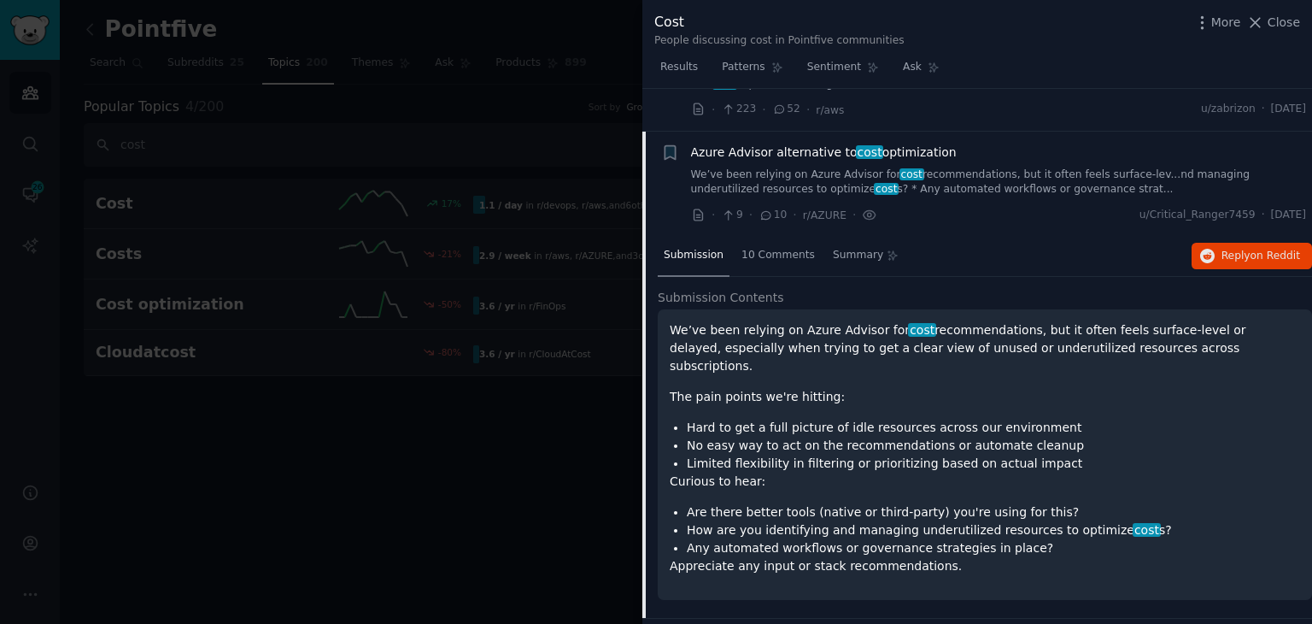
scroll to position [4850, 0]
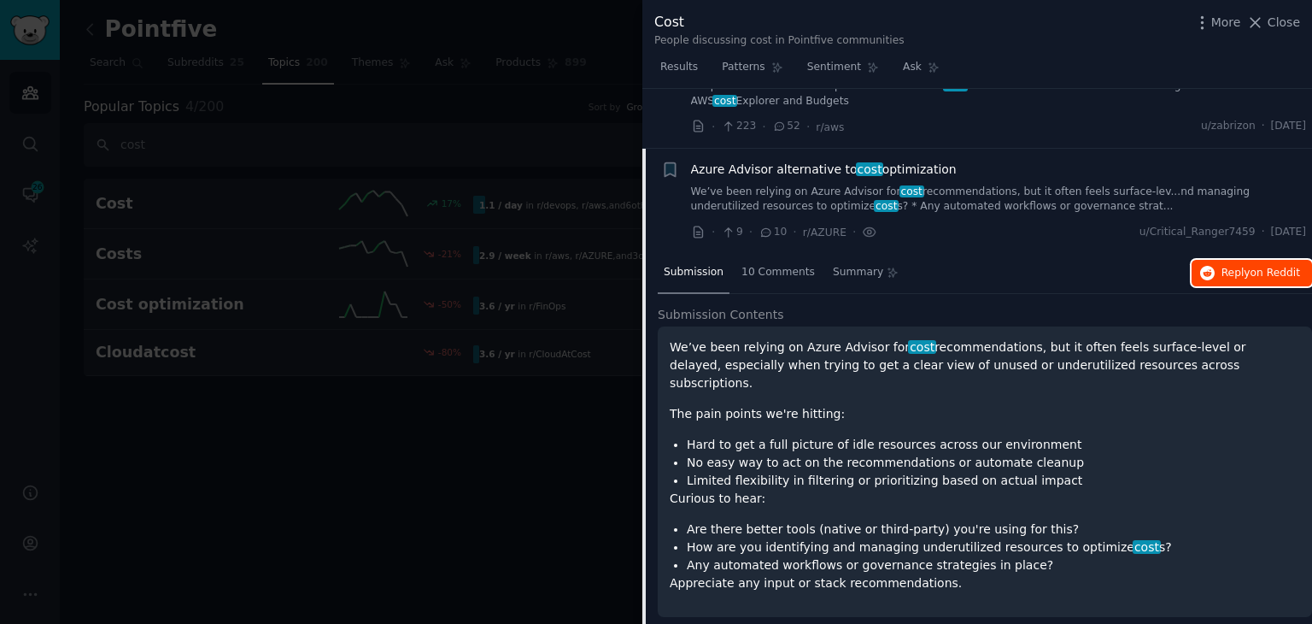
click at [1225, 266] on span "Reply on Reddit" at bounding box center [1261, 273] width 79 height 15
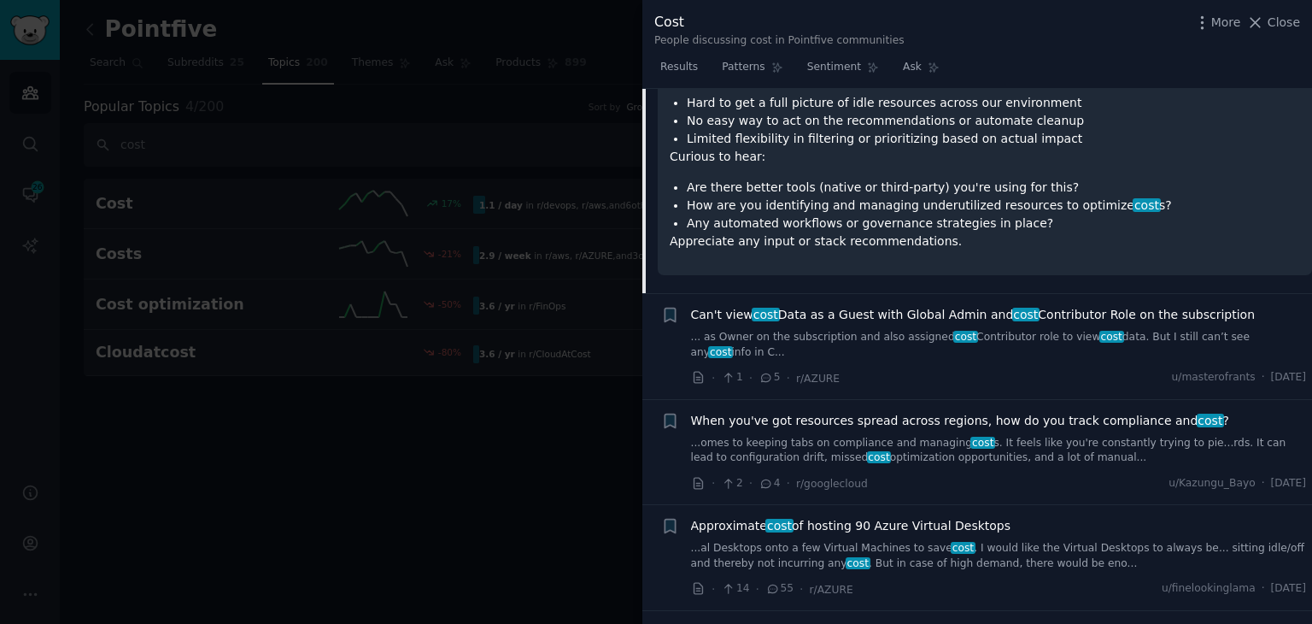
scroll to position [5192, 0]
click at [1003, 436] on link "...omes to keeping tabs on compliance and managing cost s. It feels like you're…" at bounding box center [999, 451] width 616 height 30
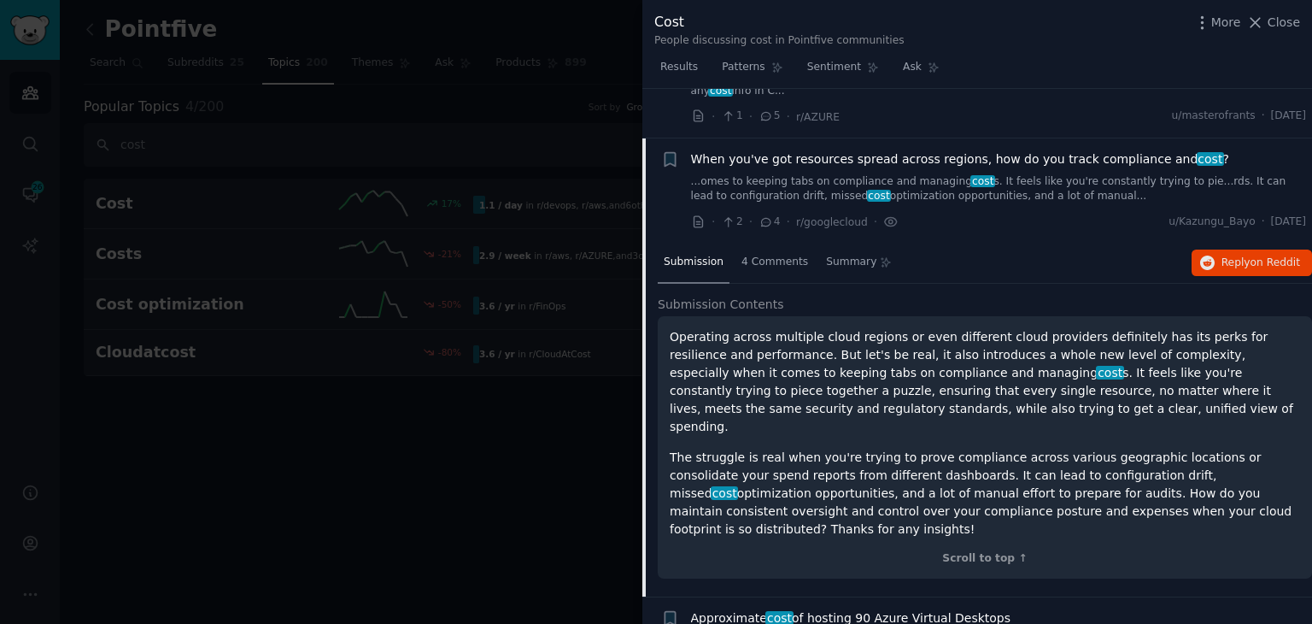
scroll to position [5046, 0]
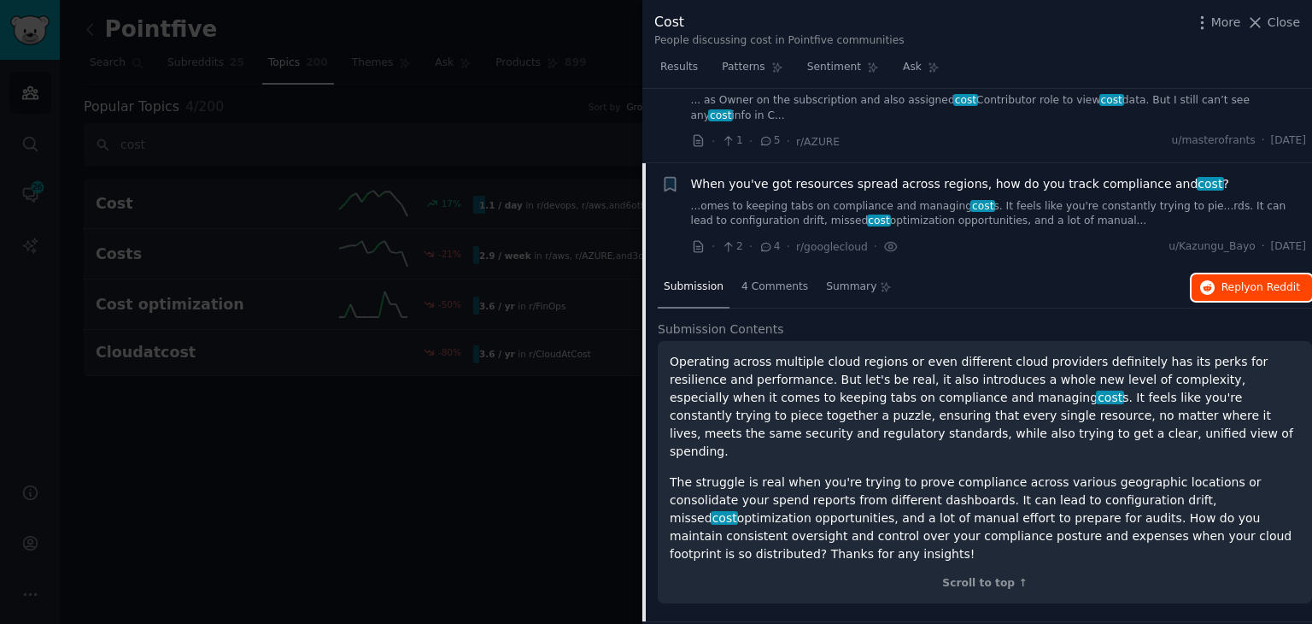
click at [1230, 280] on span "Reply on Reddit" at bounding box center [1261, 287] width 79 height 15
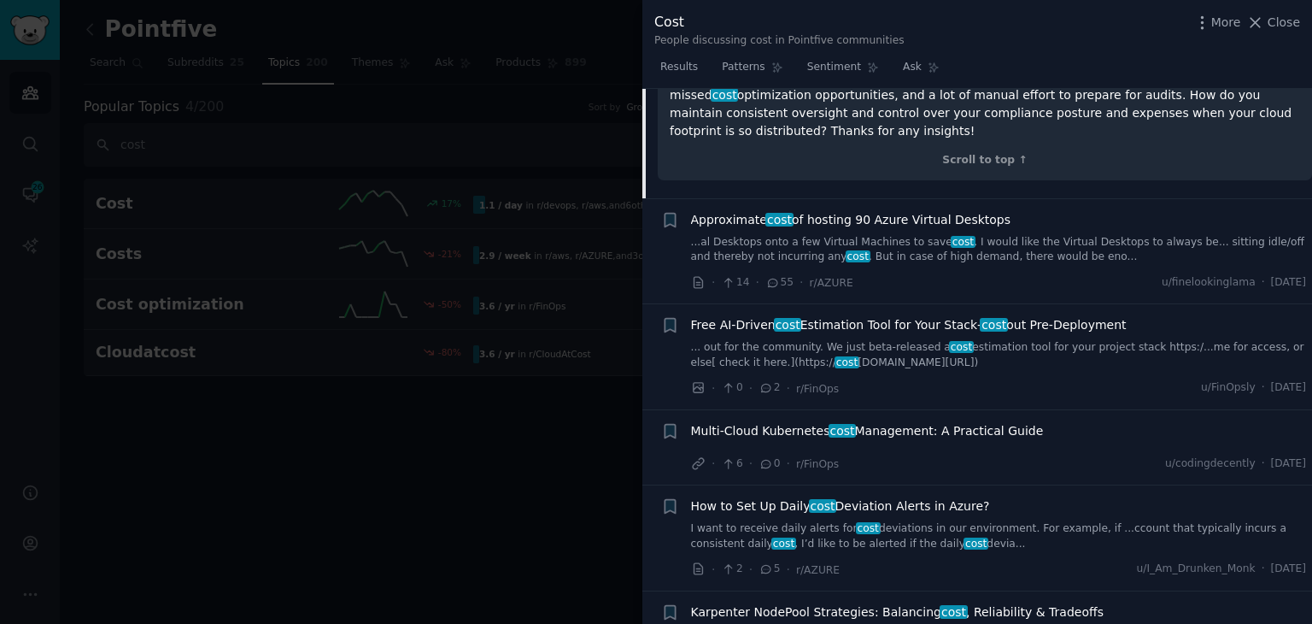
scroll to position [5474, 0]
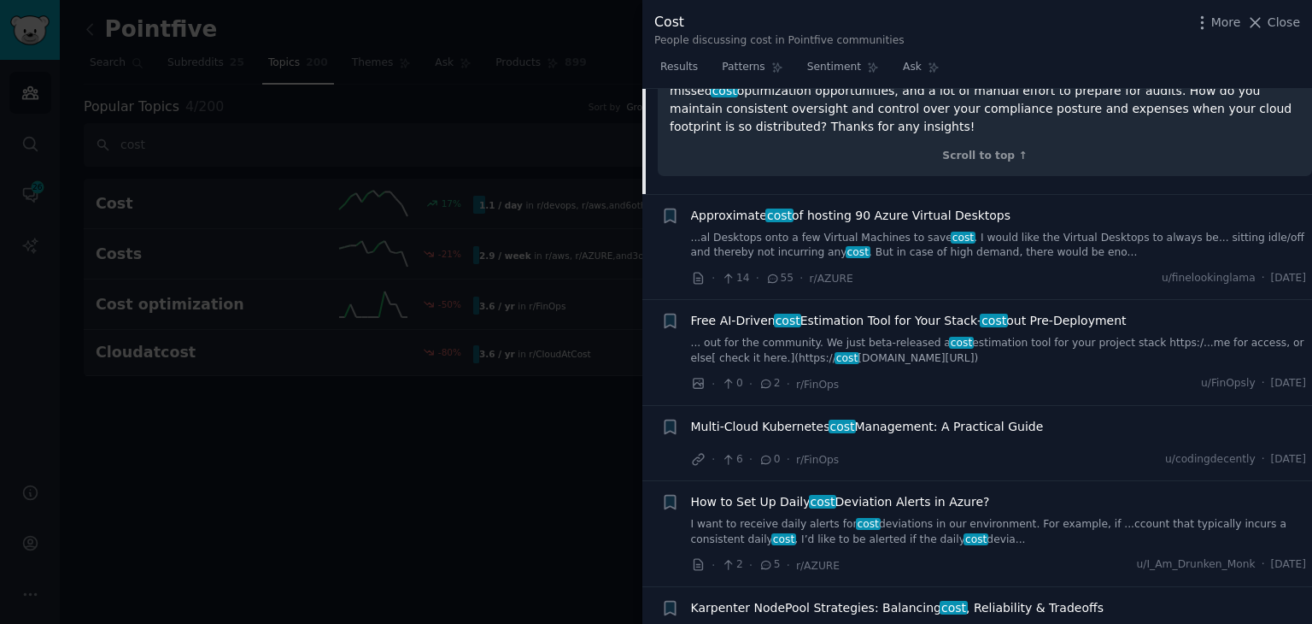
click at [924, 493] on div "How to Set Up Daily cost Deviation Alerts in Azure? I want to receive daily ale…" at bounding box center [999, 520] width 616 height 54
click at [915, 517] on link "I want to receive daily alerts for cost deviations in our environment. For exam…" at bounding box center [999, 532] width 616 height 30
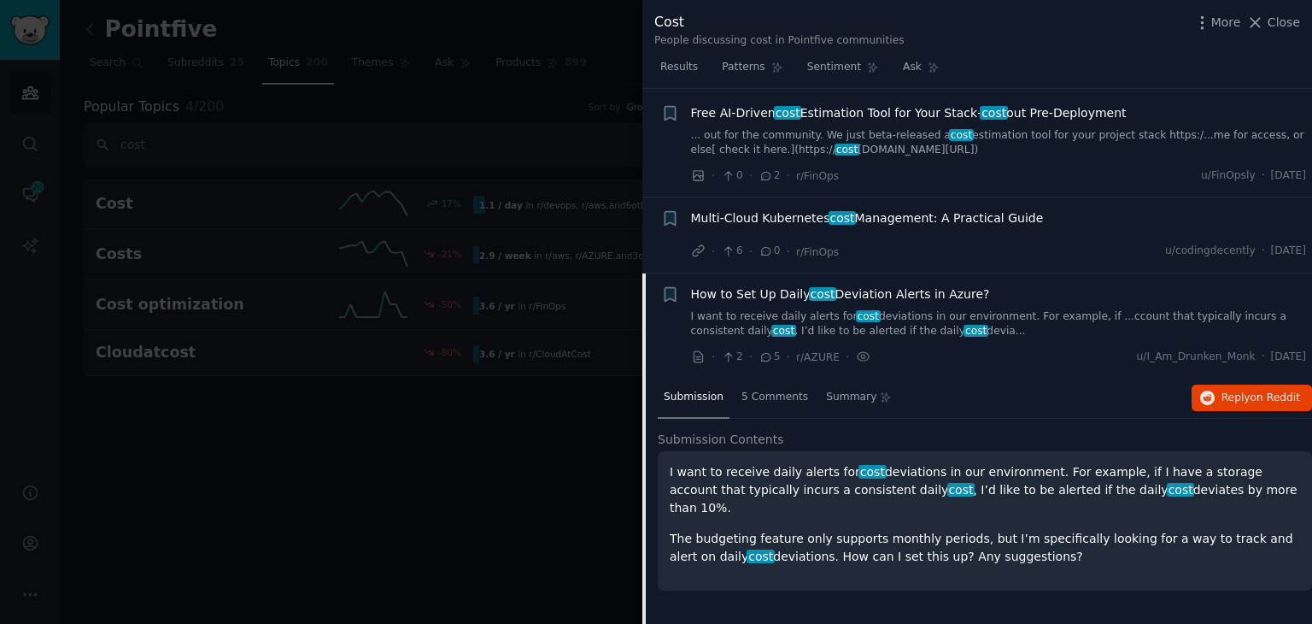
scroll to position [5438, 0]
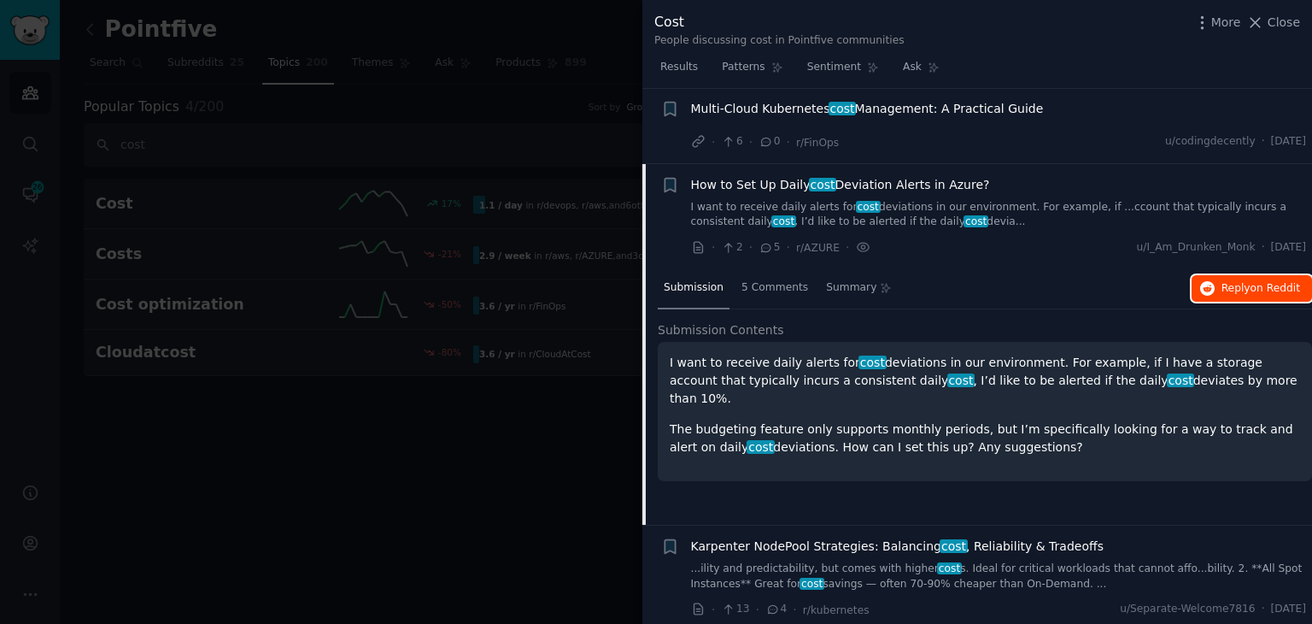
click at [1208, 281] on icon "button" at bounding box center [1207, 288] width 15 height 15
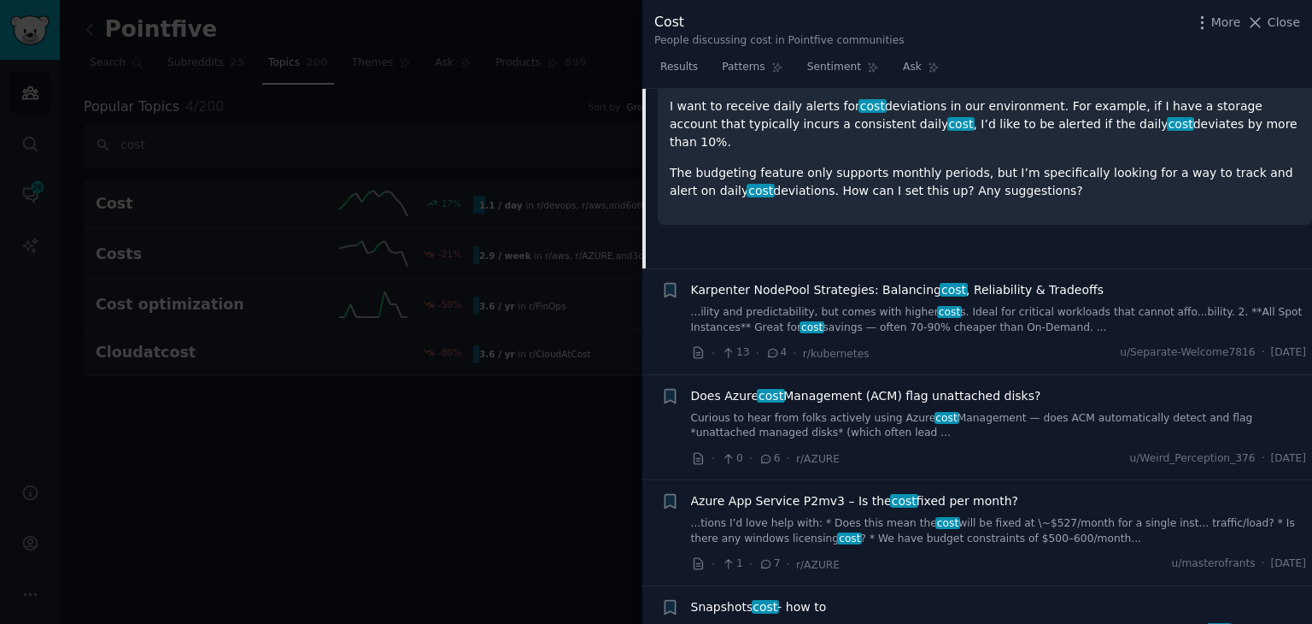
click at [868, 411] on link "Curious to hear from folks actively using Azure cost Management — does ACM auto…" at bounding box center [999, 426] width 616 height 30
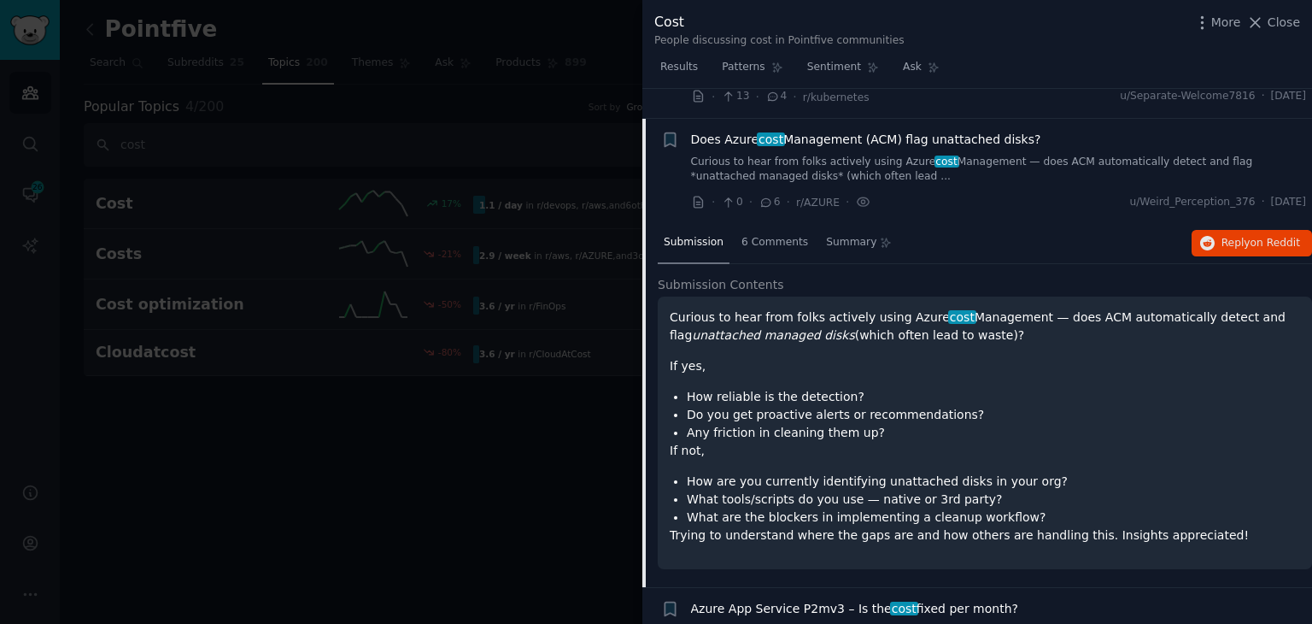
scroll to position [5649, 0]
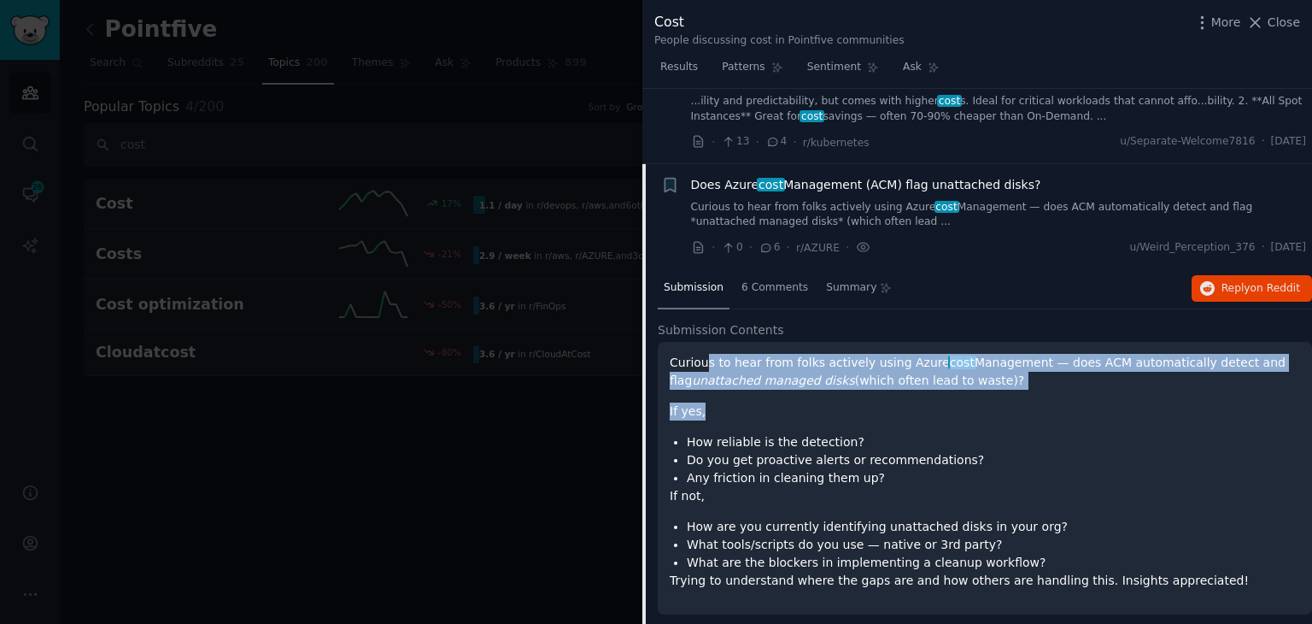
drag, startPoint x: 703, startPoint y: 289, endPoint x: 960, endPoint y: 314, distance: 258.4
click at [960, 354] on div "Curious to hear from folks actively using Azure cost Management — does ACM auto…" at bounding box center [985, 472] width 631 height 236
click at [1227, 281] on span "Reply on Reddit" at bounding box center [1261, 288] width 79 height 15
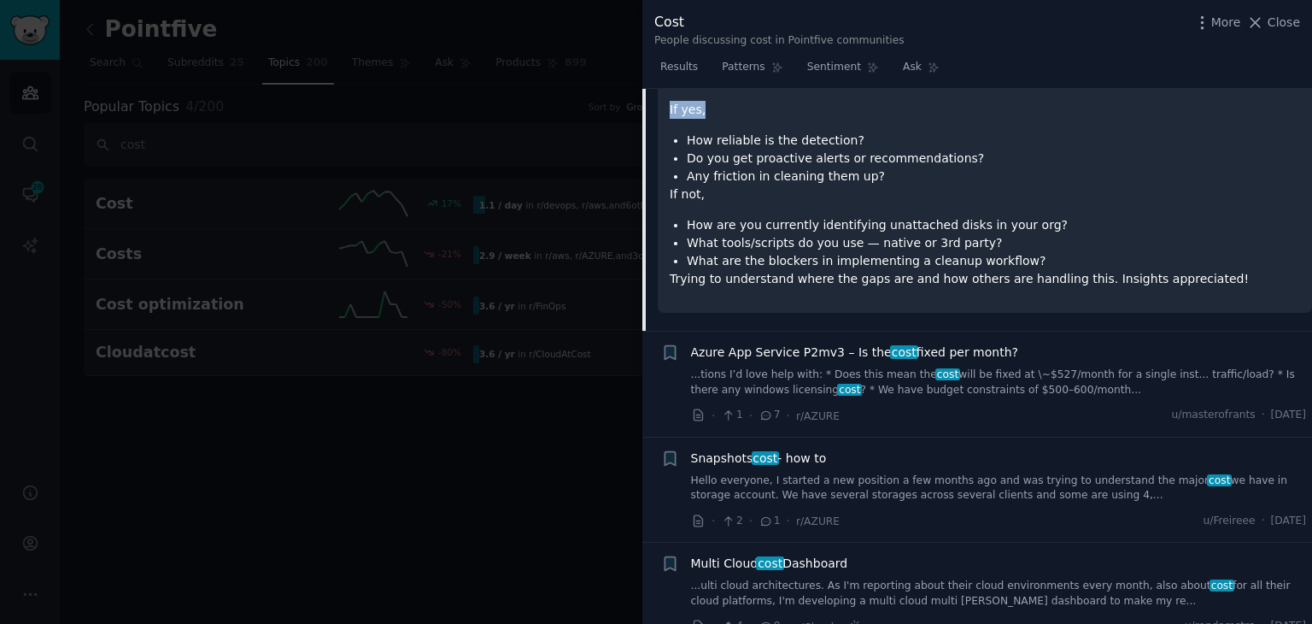
scroll to position [5990, 0]
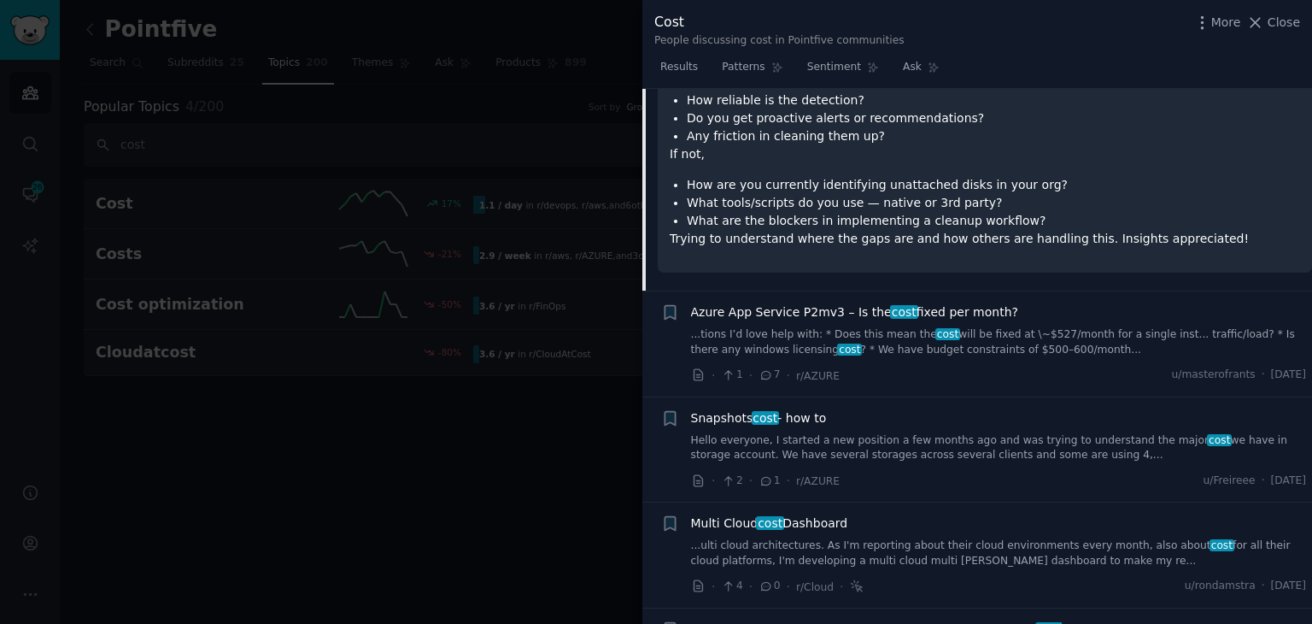
click at [824, 433] on link "Hello everyone, I started a new position a few months ago and was trying to und…" at bounding box center [999, 448] width 616 height 30
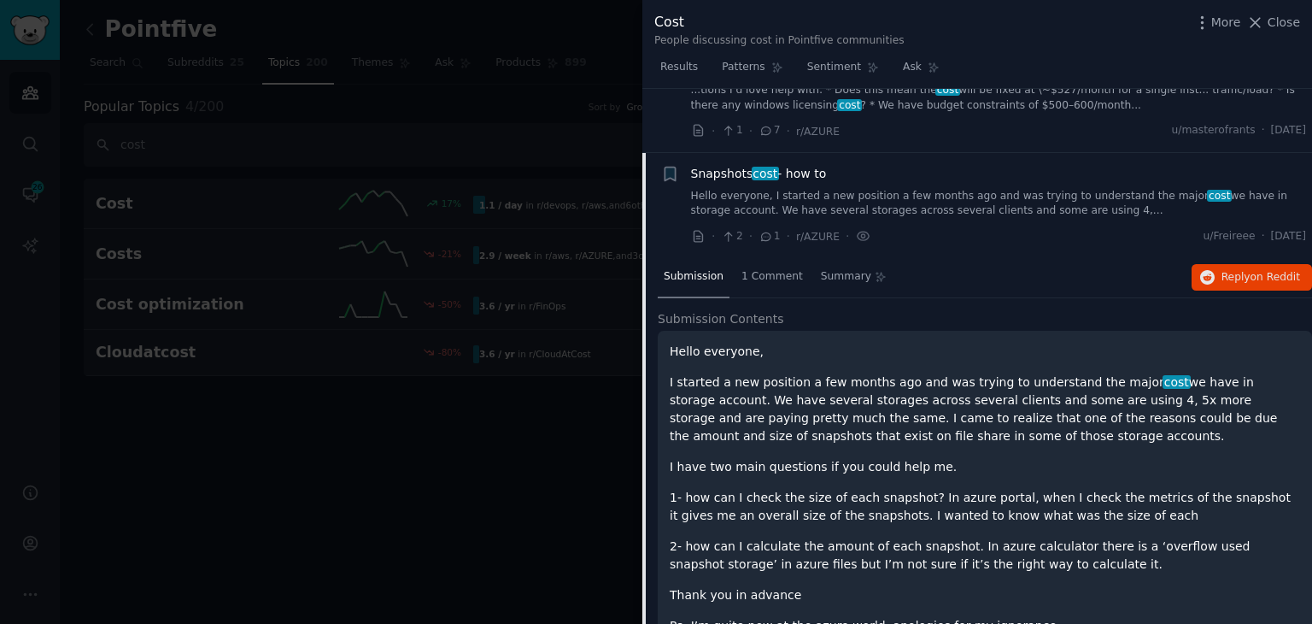
scroll to position [5859, 0]
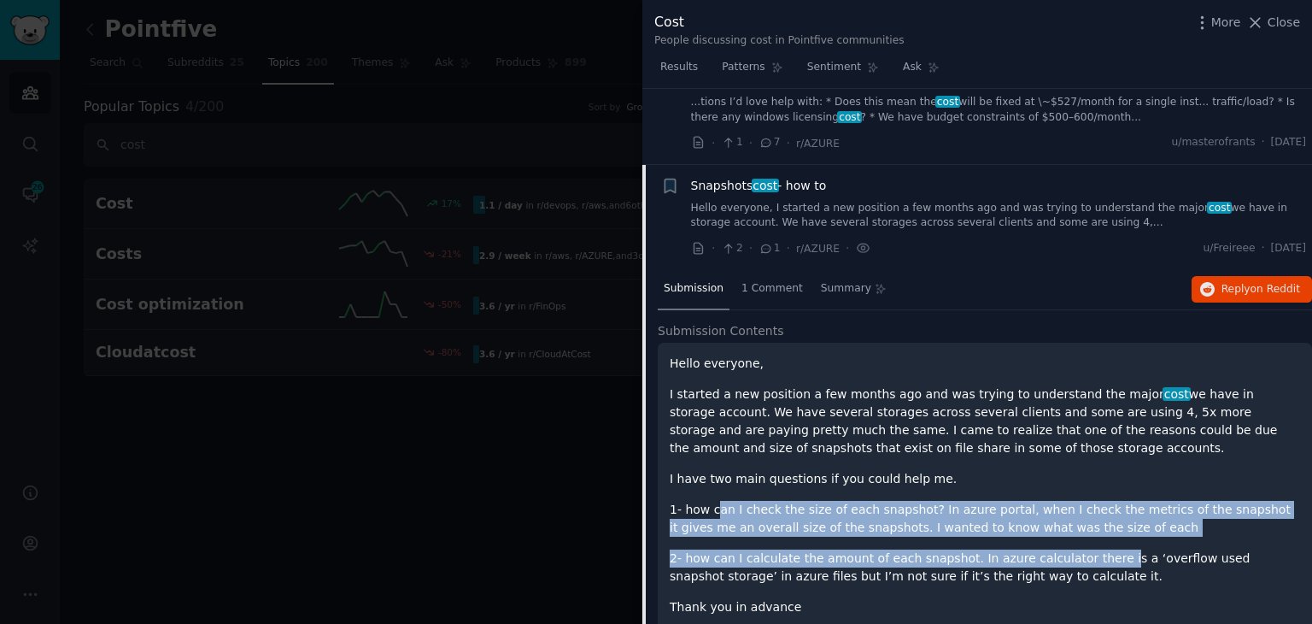
drag, startPoint x: 736, startPoint y: 441, endPoint x: 1080, endPoint y: 459, distance: 344.8
click at [1080, 459] on div "Hello everyone, I started a new position a few months ago and was trying to und…" at bounding box center [985, 501] width 631 height 292
click at [771, 549] on p "2- how can I calculate the amount of each snapshot. In azure calculator there i…" at bounding box center [985, 567] width 631 height 36
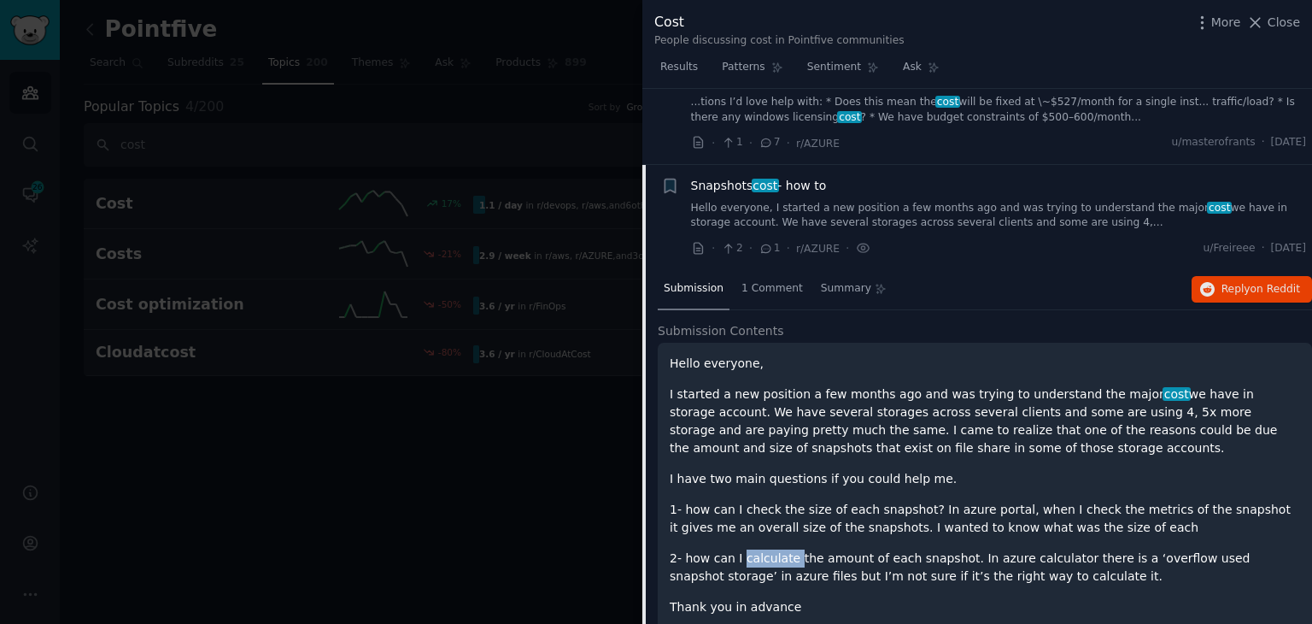
click at [771, 549] on p "2- how can I calculate the amount of each snapshot. In azure calculator there i…" at bounding box center [985, 567] width 631 height 36
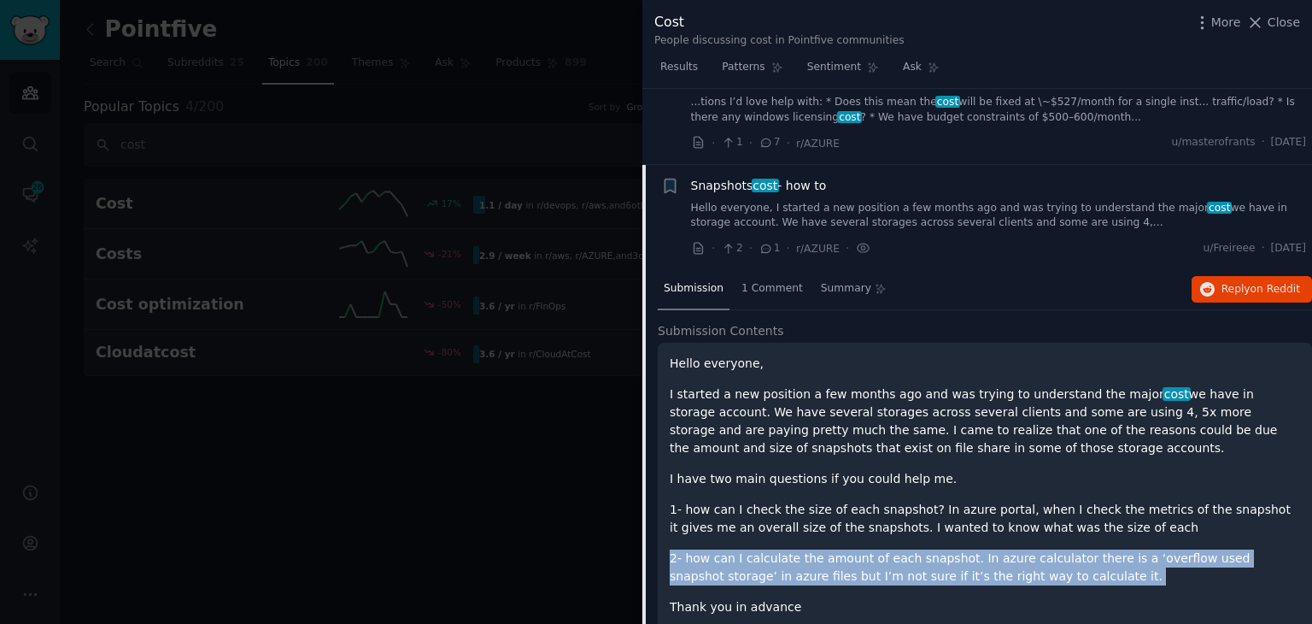
click at [771, 549] on p "2- how can I calculate the amount of each snapshot. In azure calculator there i…" at bounding box center [985, 567] width 631 height 36
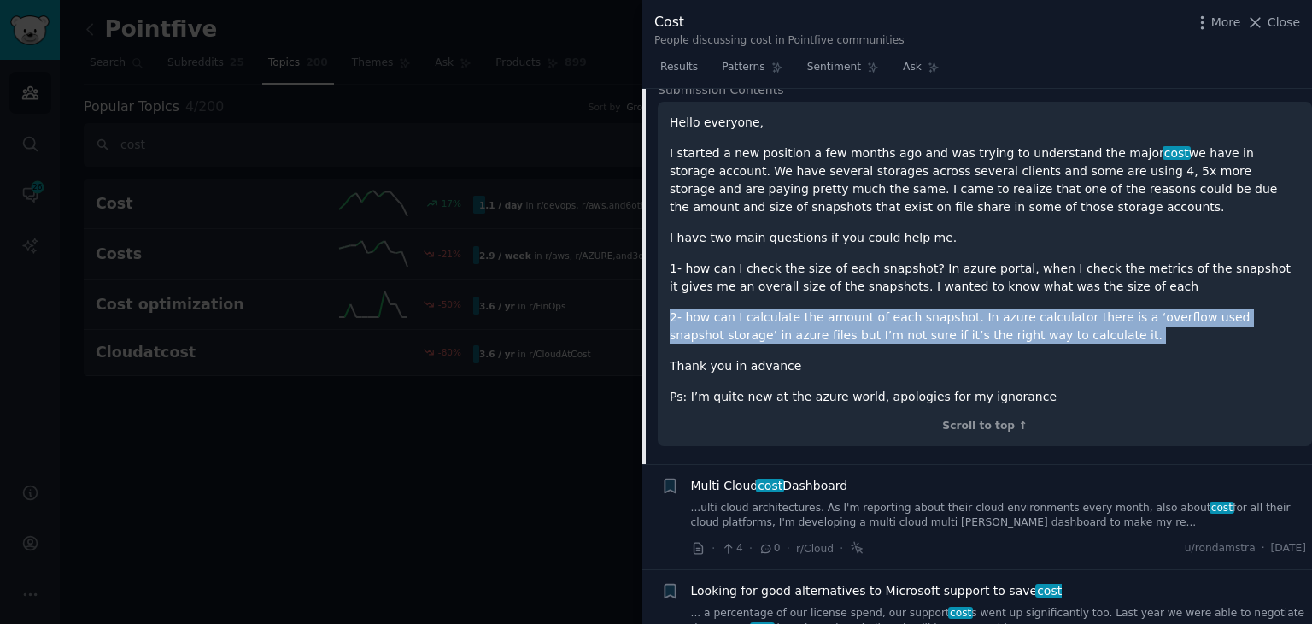
scroll to position [6115, 0]
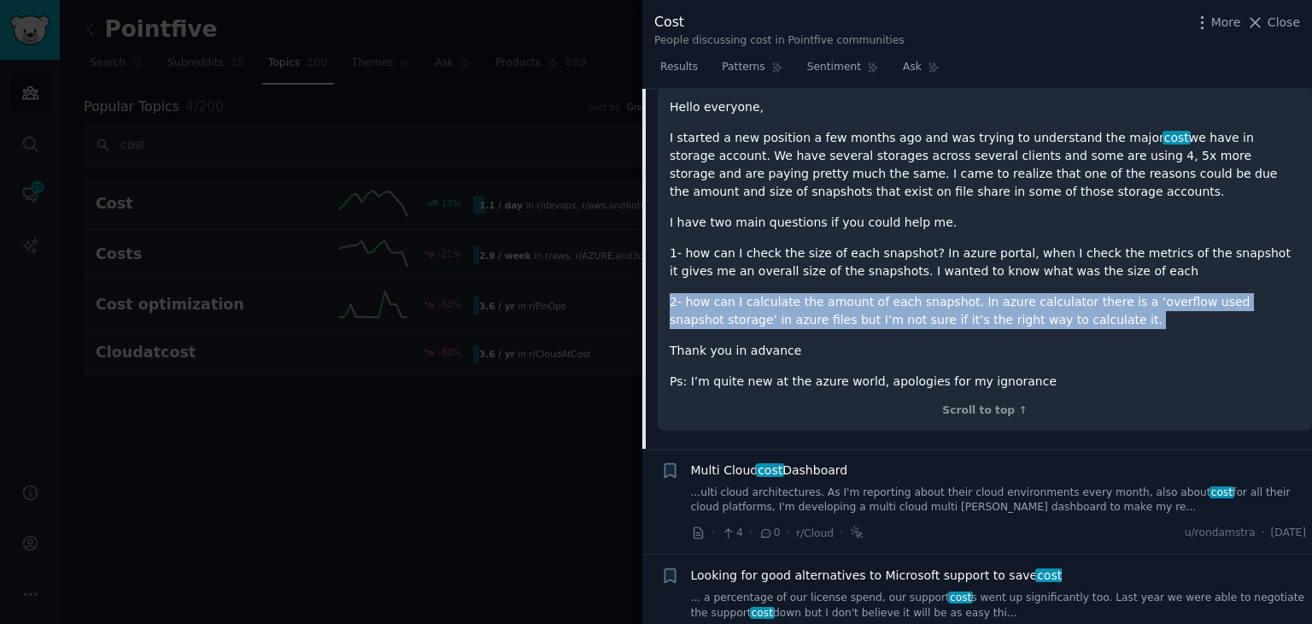
click at [868, 485] on link "...ulti cloud architectures. As I'm reporting about their cloud environments ev…" at bounding box center [999, 500] width 616 height 30
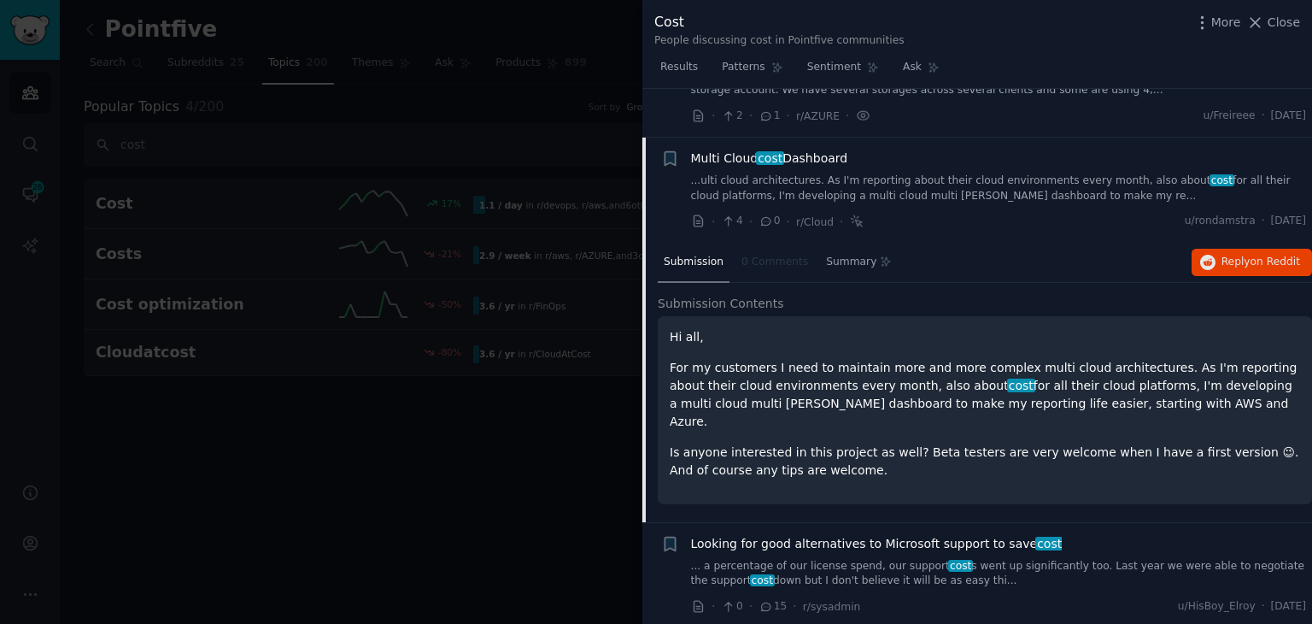
scroll to position [5964, 0]
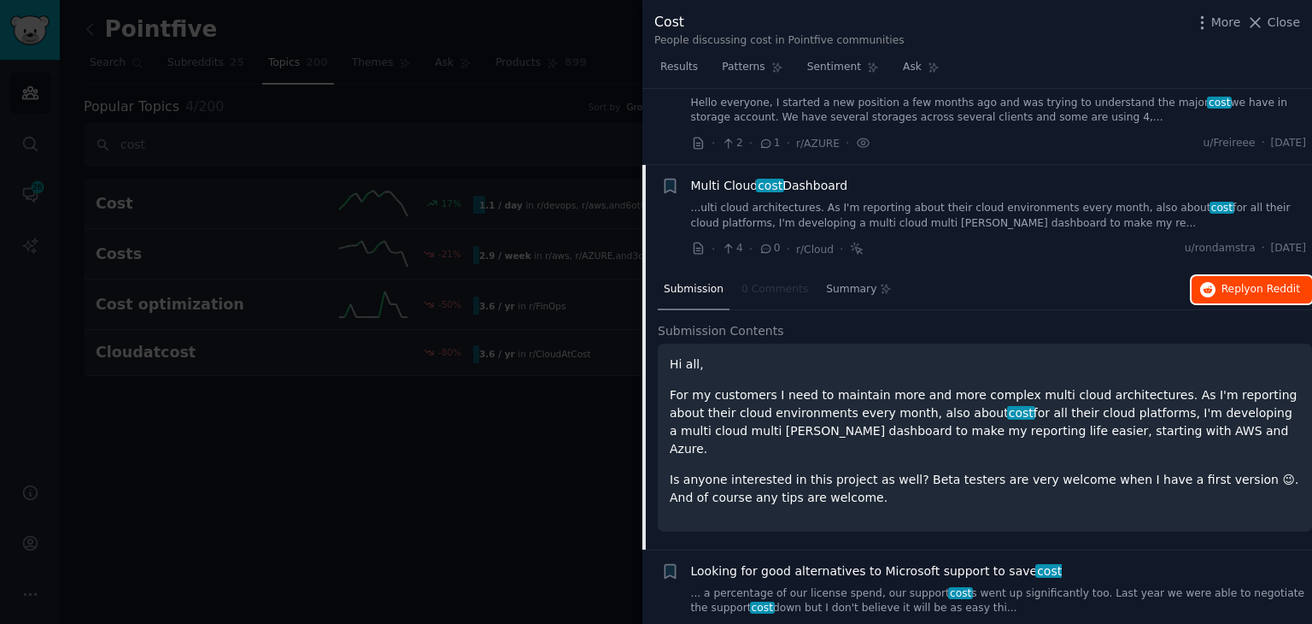
click at [1206, 282] on icon "button" at bounding box center [1207, 289] width 15 height 15
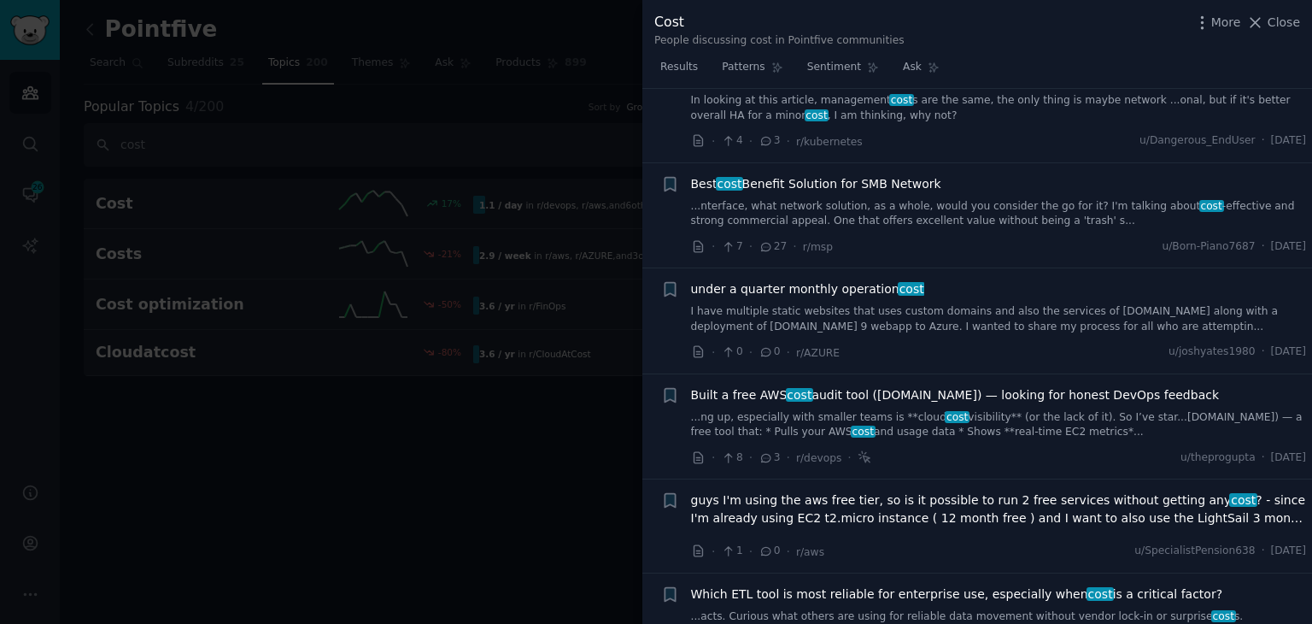
scroll to position [6562, 0]
drag, startPoint x: 844, startPoint y: 494, endPoint x: 818, endPoint y: 527, distance: 42.6
click at [818, 585] on div "Which ETL tool is most reliable for enterprise use, especially when cost is a c…" at bounding box center [999, 618] width 616 height 66
click at [819, 609] on link "...acts. Curious what others are using for reliable data movement without vendo…" at bounding box center [999, 616] width 616 height 15
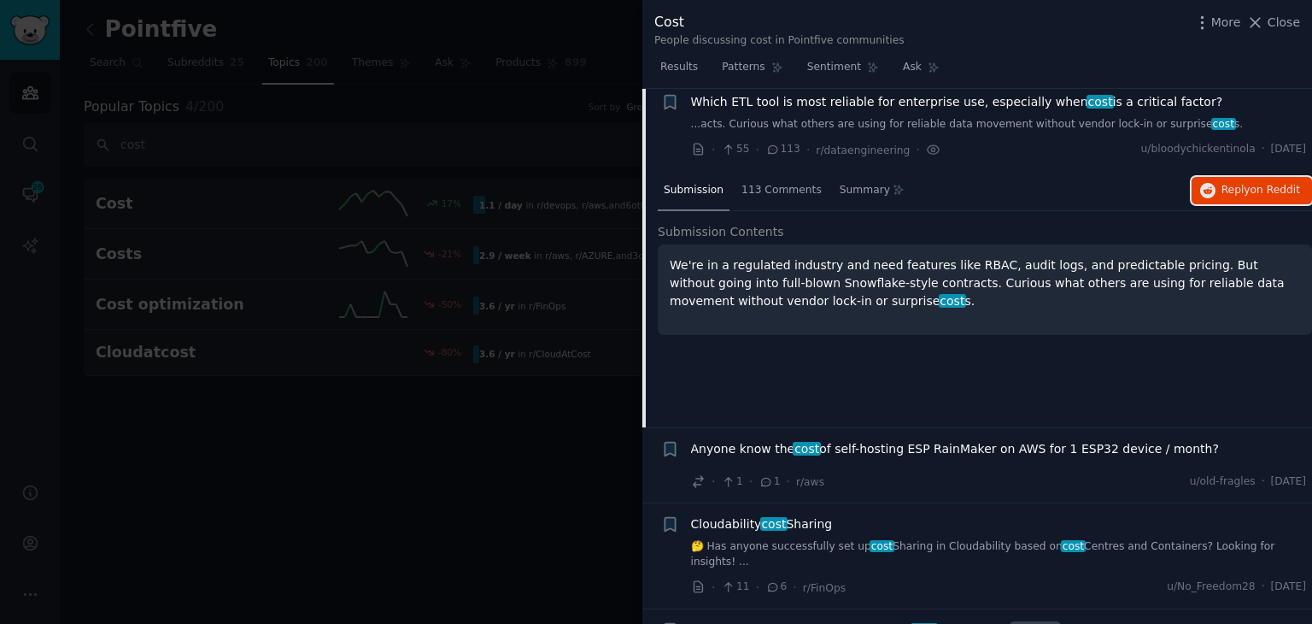
scroll to position [6860, 0]
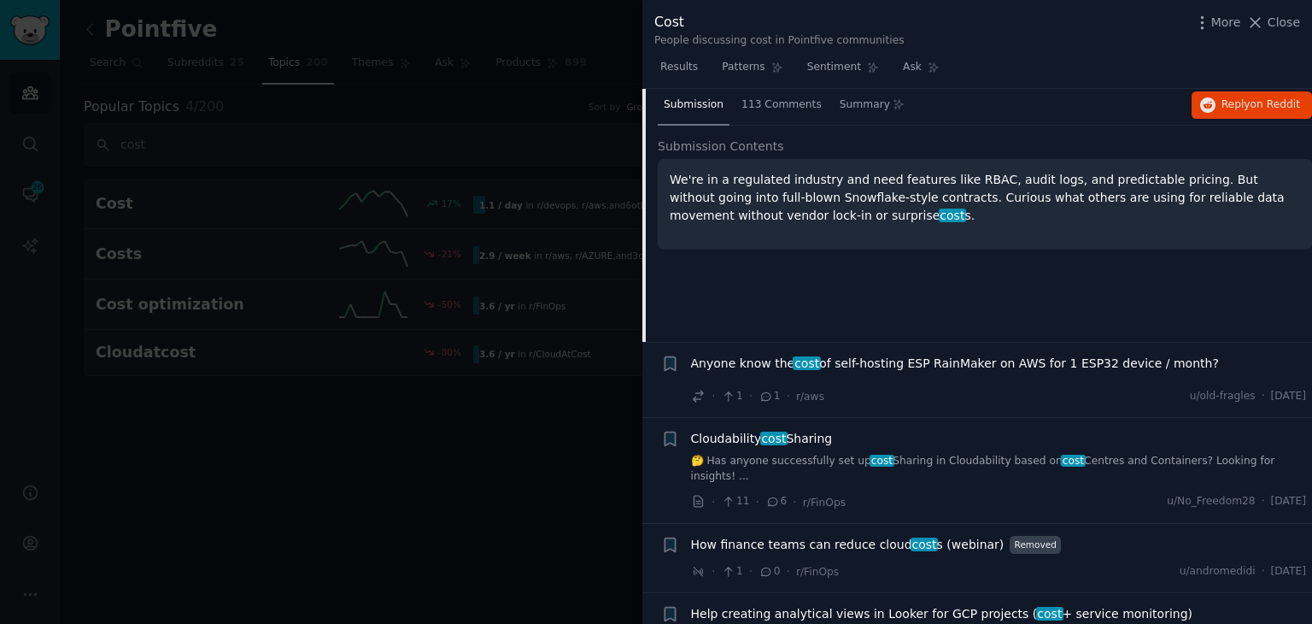
click at [928, 454] on link "🤔 Has anyone successfully set up cost Sharing in Cloudability based on cost Cen…" at bounding box center [999, 469] width 616 height 30
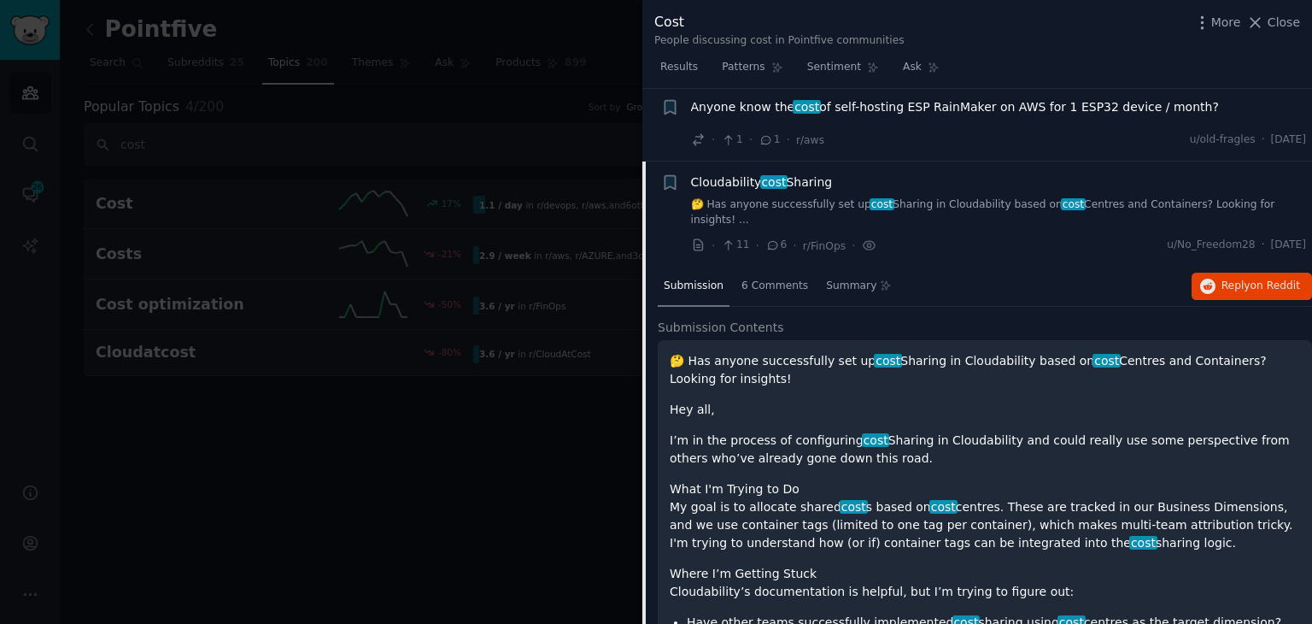
scroll to position [6856, 0]
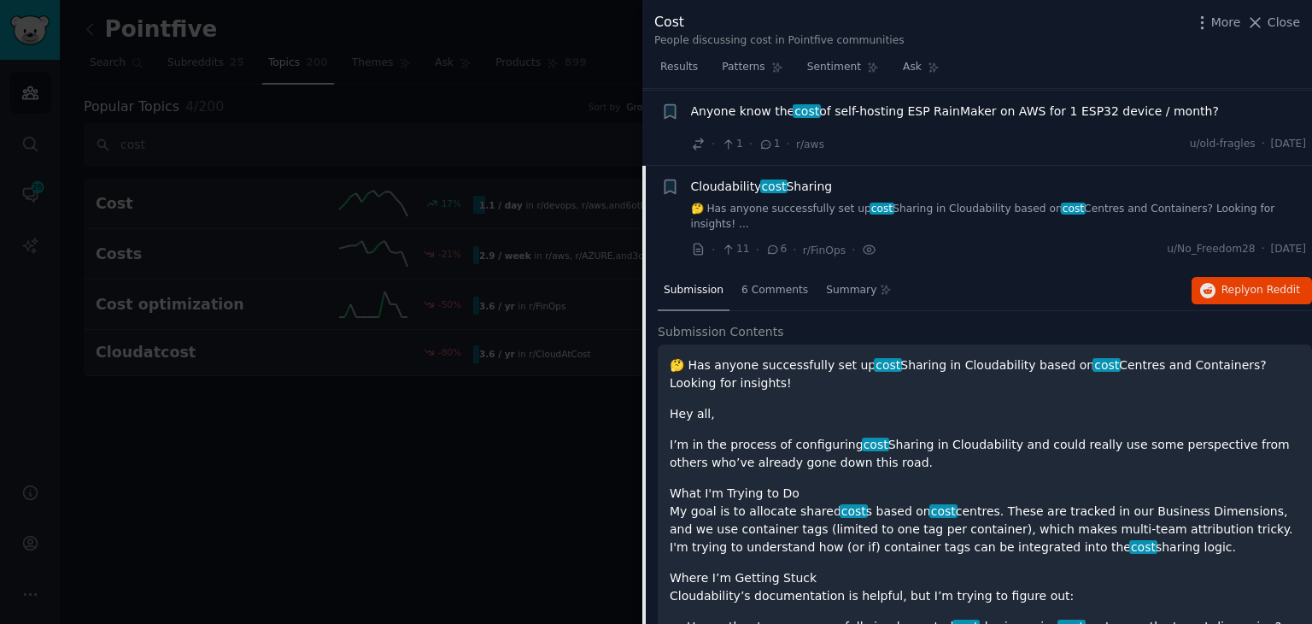
drag, startPoint x: 850, startPoint y: 261, endPoint x: 1168, endPoint y: 297, distance: 320.0
drag, startPoint x: 677, startPoint y: 348, endPoint x: 1152, endPoint y: 367, distance: 475.4
click at [1152, 436] on p "I’m in the process of configuring cost Sharing in Cloudability and could really…" at bounding box center [985, 454] width 631 height 36
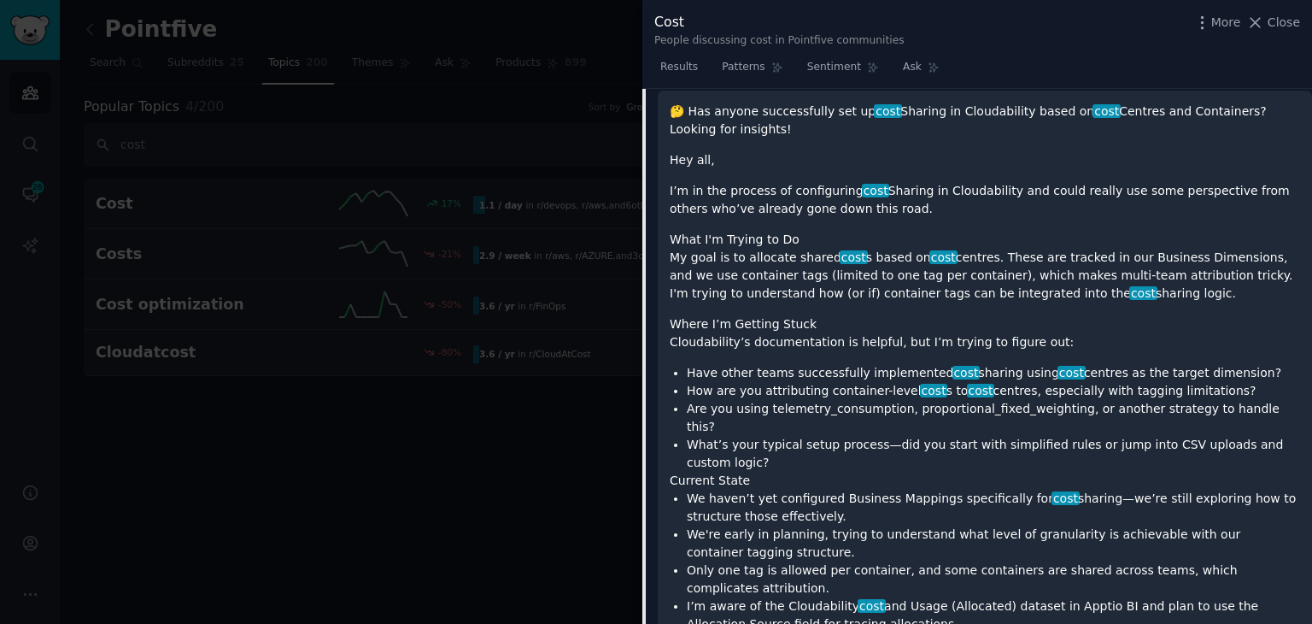
scroll to position [7112, 0]
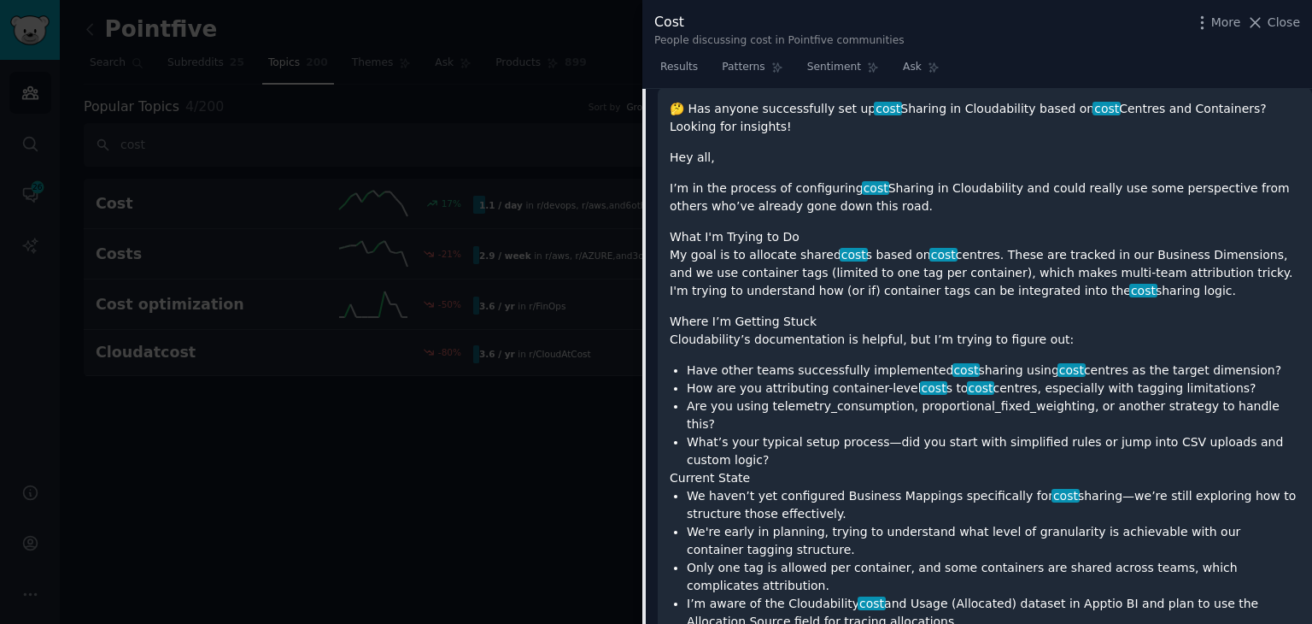
drag, startPoint x: 680, startPoint y: 495, endPoint x: 1089, endPoint y: 491, distance: 408.4
click at [1104, 595] on li "I’m aware of the Cloudability cost and Usage (Allocated) dataset in Apptio BI a…" at bounding box center [993, 613] width 613 height 36
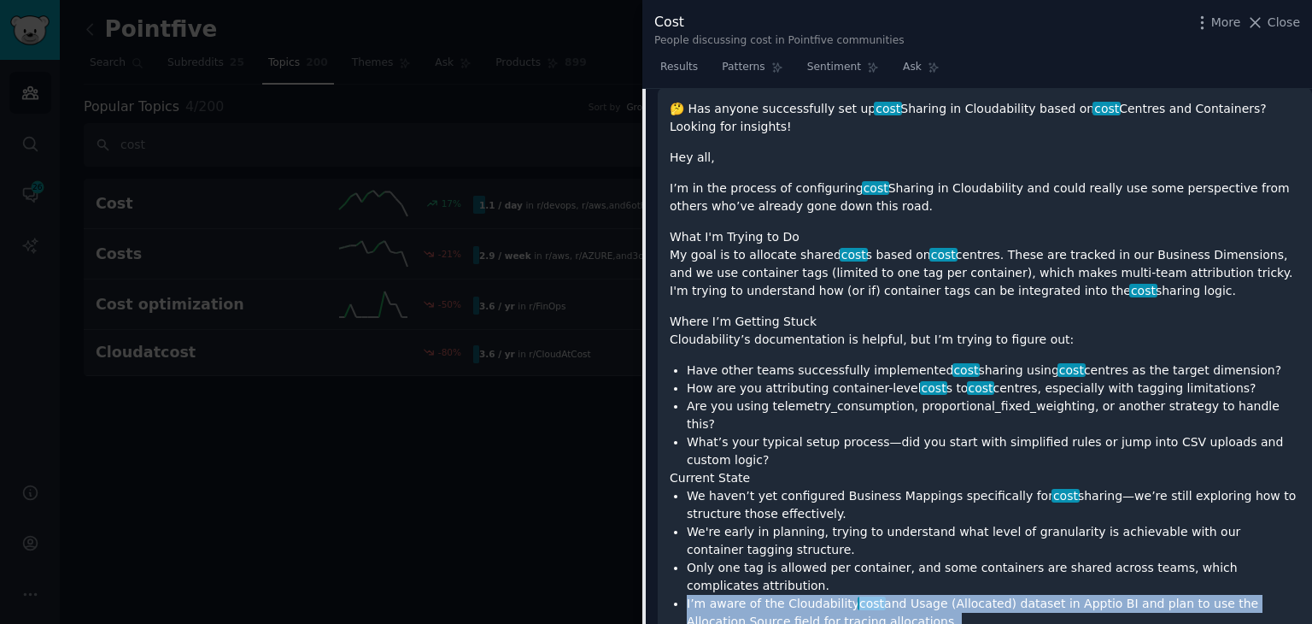
click at [1104, 595] on li "I’m aware of the Cloudability cost and Usage (Allocated) dataset in Apptio BI a…" at bounding box center [993, 613] width 613 height 36
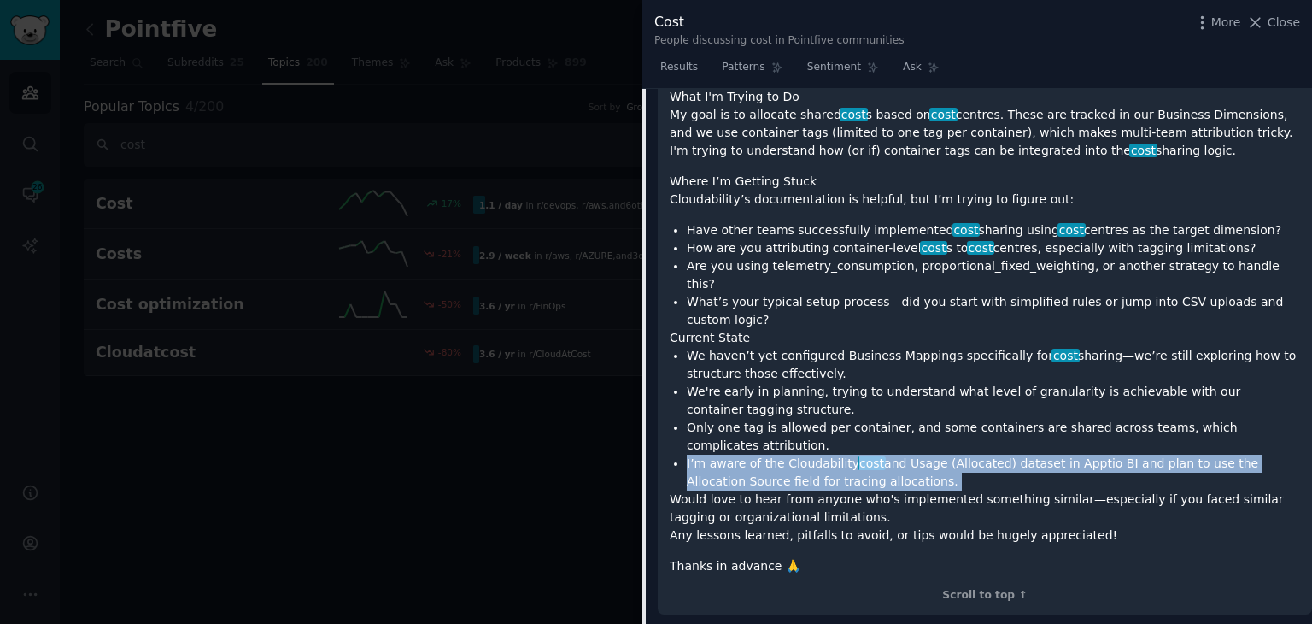
scroll to position [7283, 0]
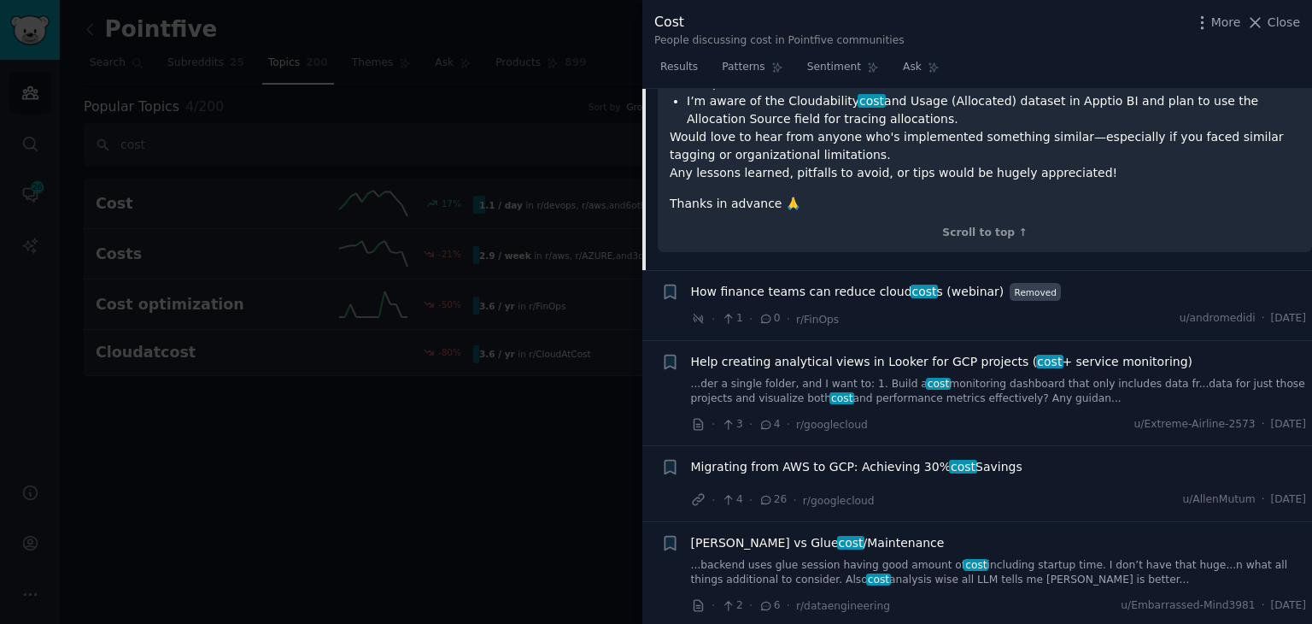
scroll to position [7625, 0]
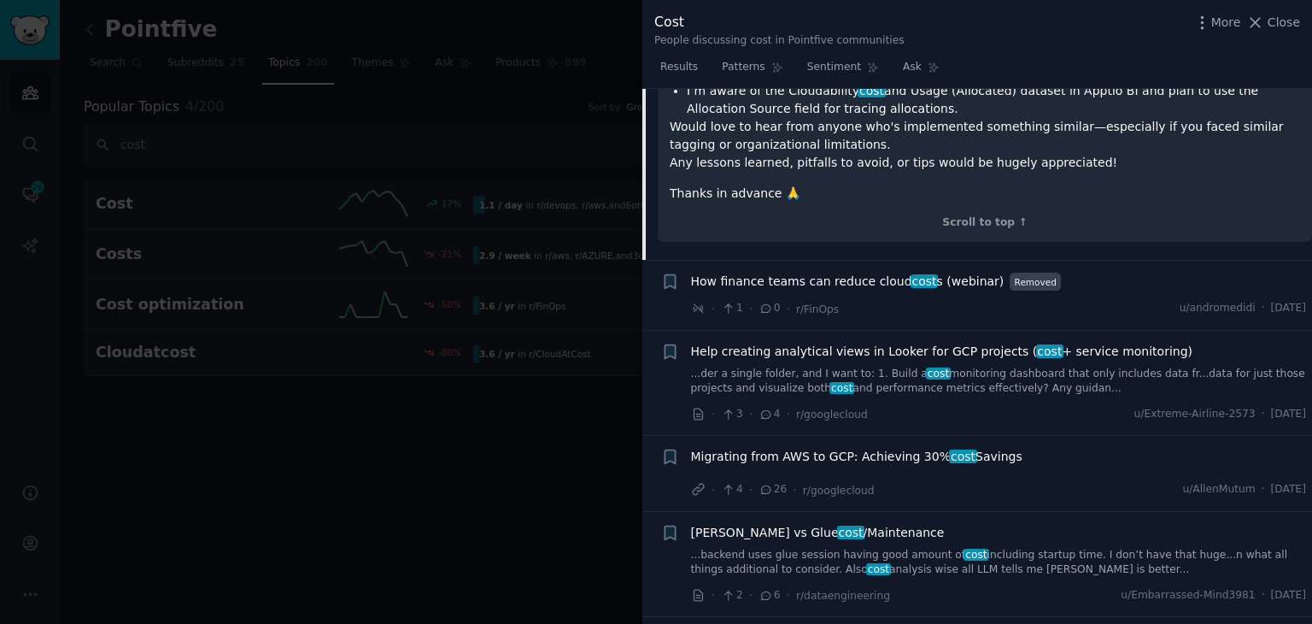
click at [867, 367] on link "...der a single folder, and I want to: 1. Build a cost monitoring dashboard tha…" at bounding box center [999, 382] width 616 height 30
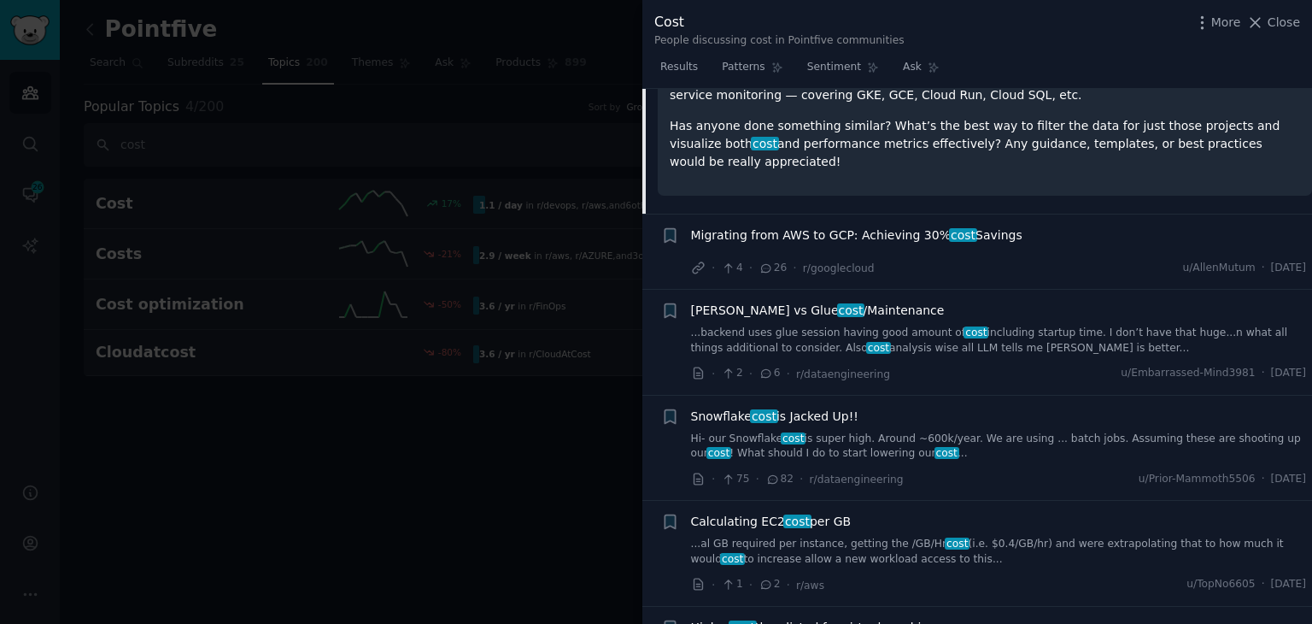
scroll to position [7358, 0]
click at [936, 429] on link "Hi- our Snowflake cost is super high. Around ~600k/year. We are using ... batch…" at bounding box center [999, 444] width 616 height 30
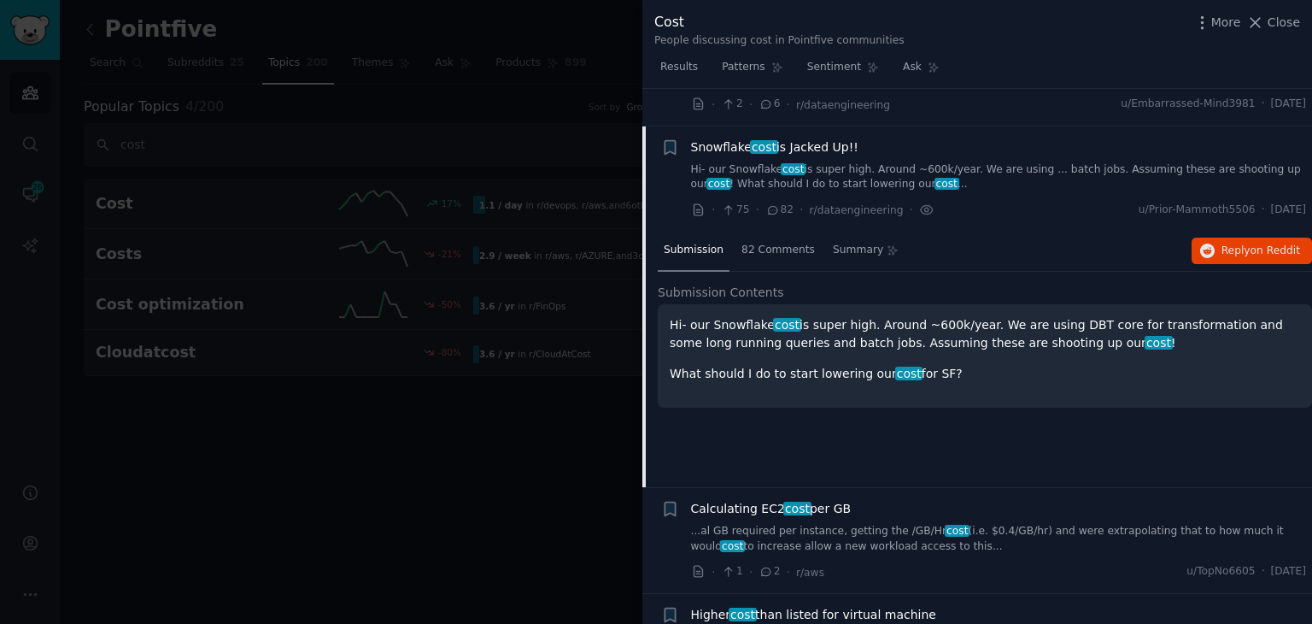
scroll to position [7301, 0]
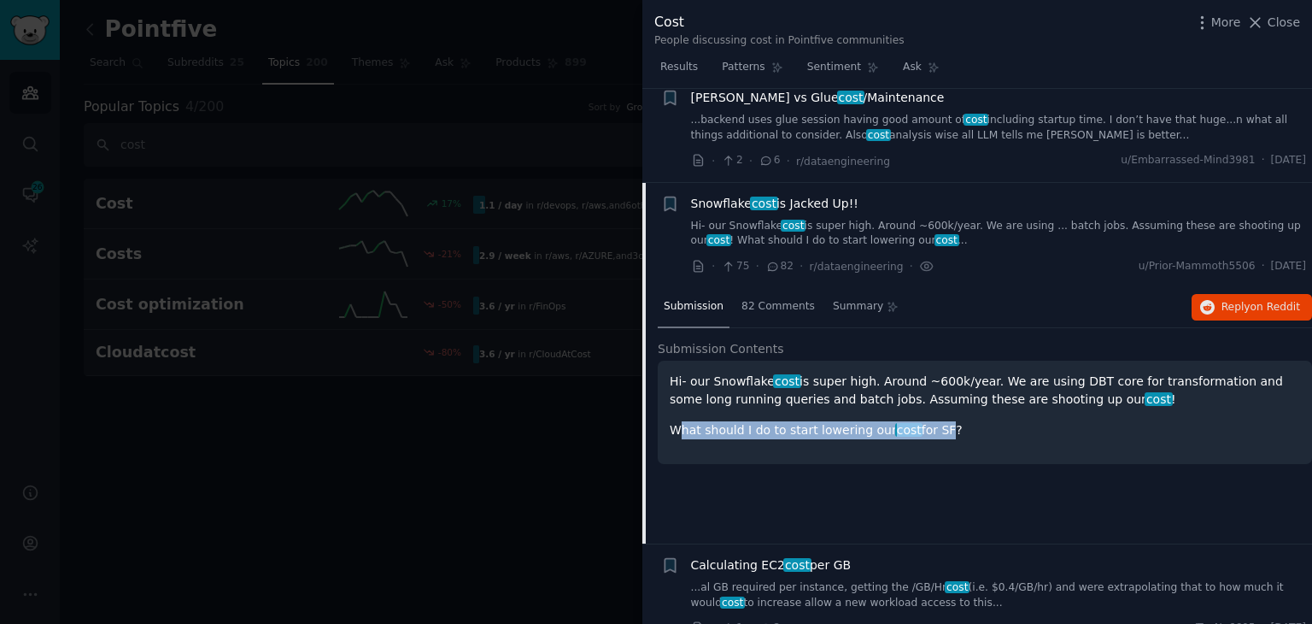
drag, startPoint x: 678, startPoint y: 341, endPoint x: 926, endPoint y: 338, distance: 247.8
click at [926, 421] on p "What should I do to start lowering our cost for SF?" at bounding box center [985, 430] width 631 height 18
